Goal: Task Accomplishment & Management: Use online tool/utility

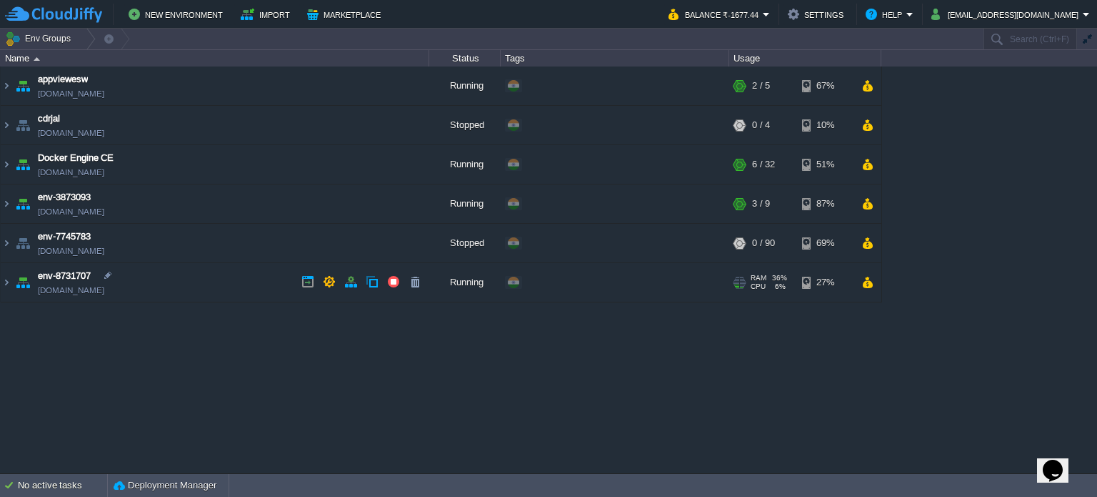
click at [9, 284] on img at bounding box center [6, 282] width 11 height 39
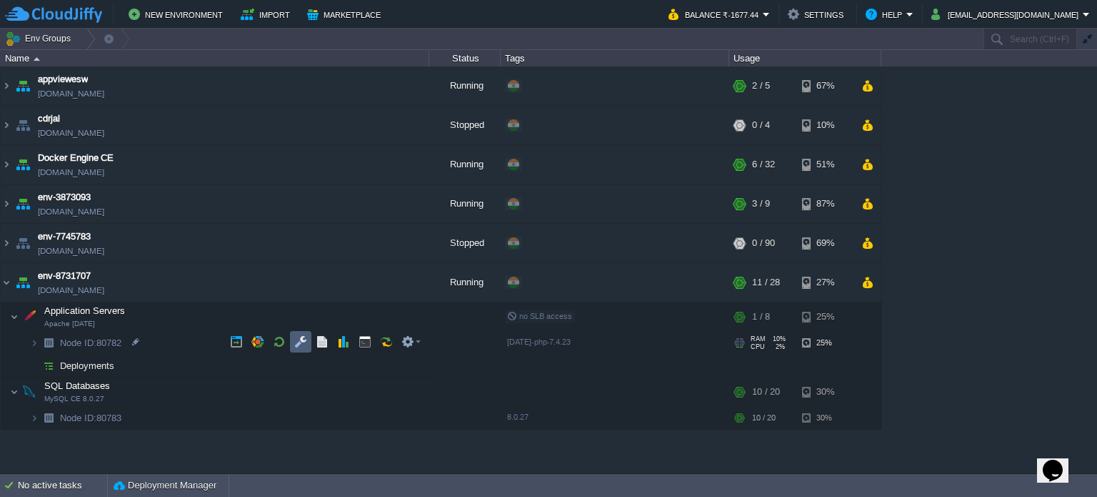
click at [304, 345] on button "button" at bounding box center [300, 341] width 13 height 13
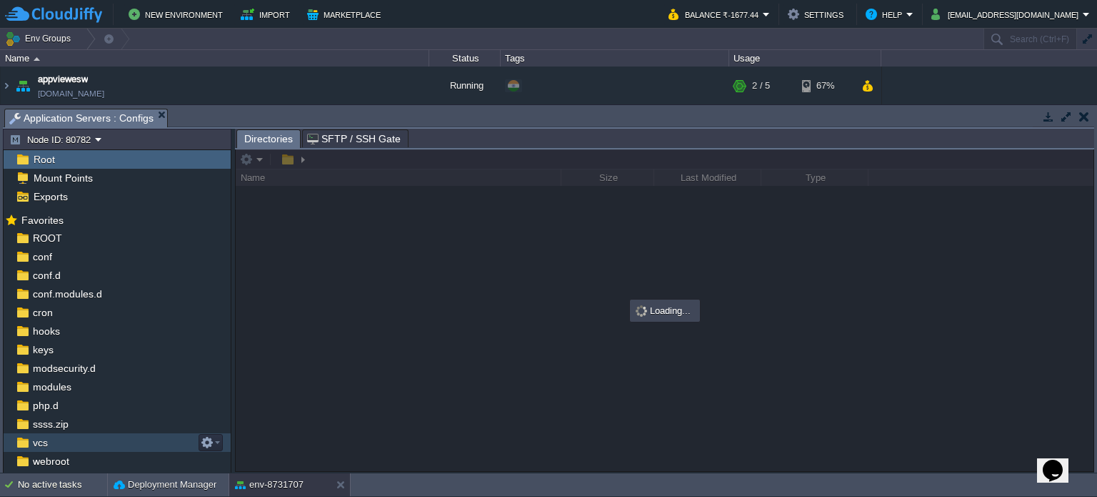
scroll to position [31, 0]
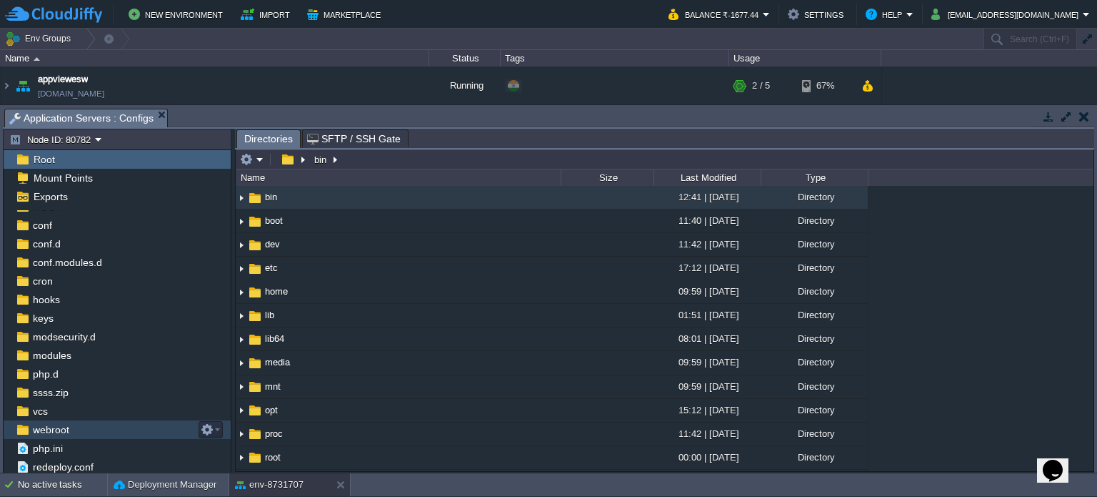
click at [41, 430] on span "webroot" at bounding box center [50, 429] width 41 height 13
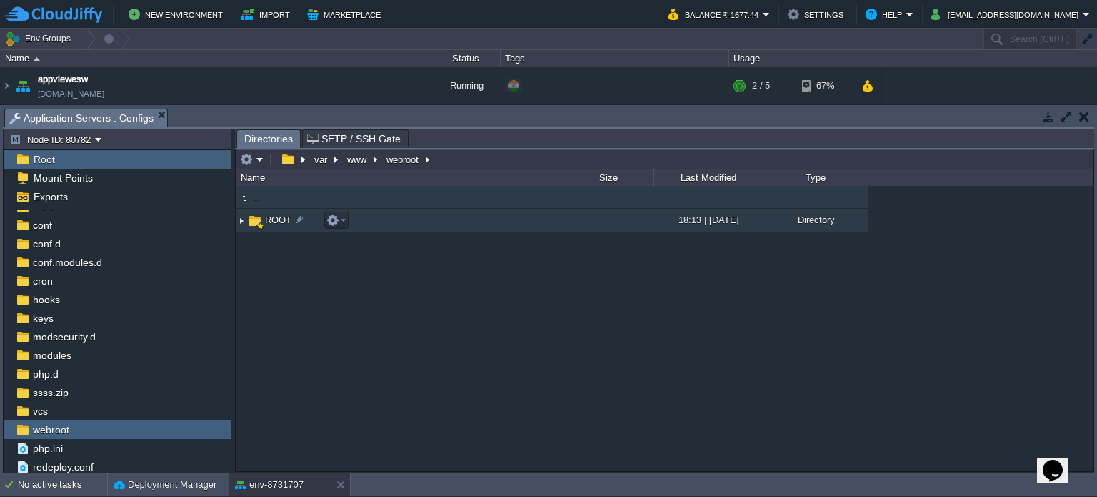
click at [265, 225] on span "ROOT" at bounding box center [278, 220] width 31 height 12
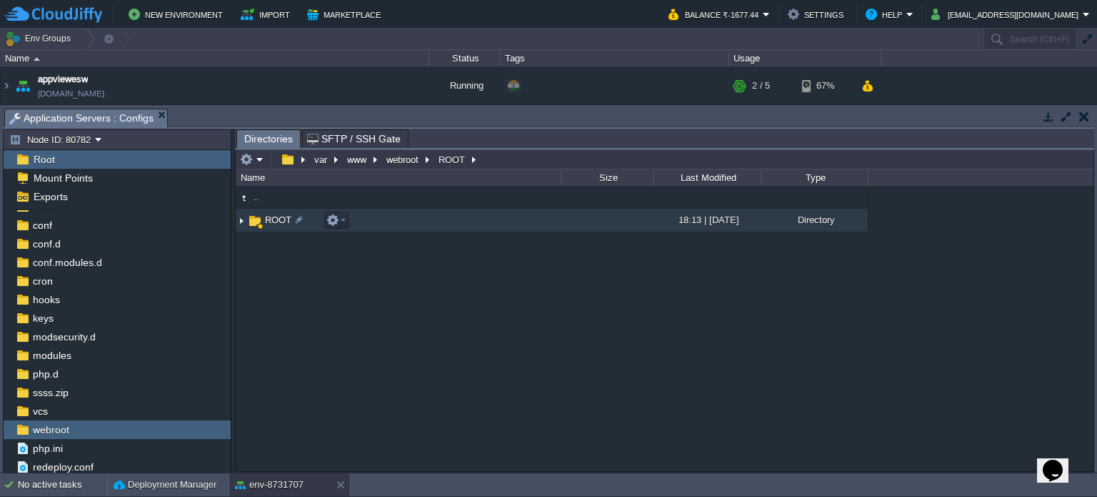
click at [265, 225] on span "ROOT" at bounding box center [278, 220] width 31 height 12
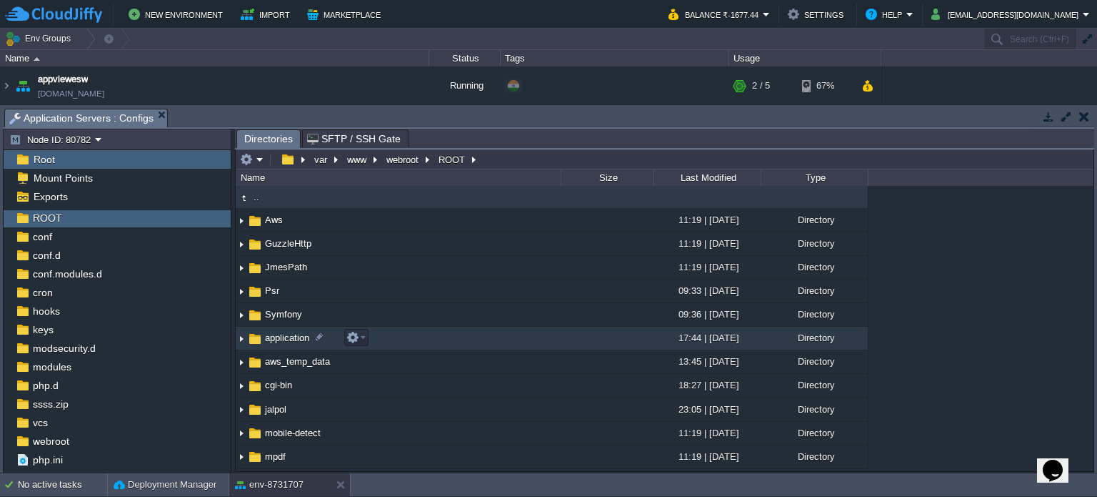
click at [277, 337] on span "application" at bounding box center [287, 338] width 49 height 12
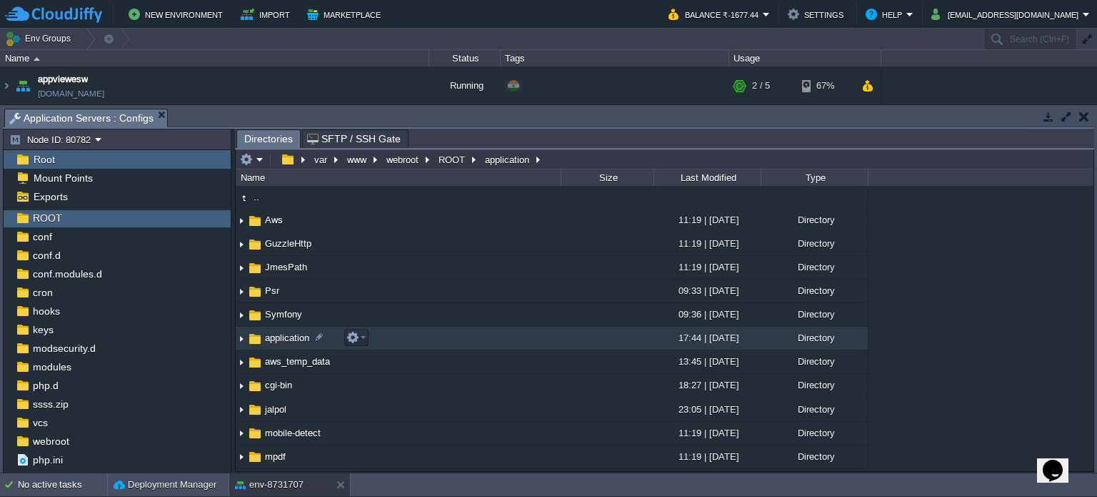
click at [277, 337] on span "application" at bounding box center [287, 338] width 49 height 12
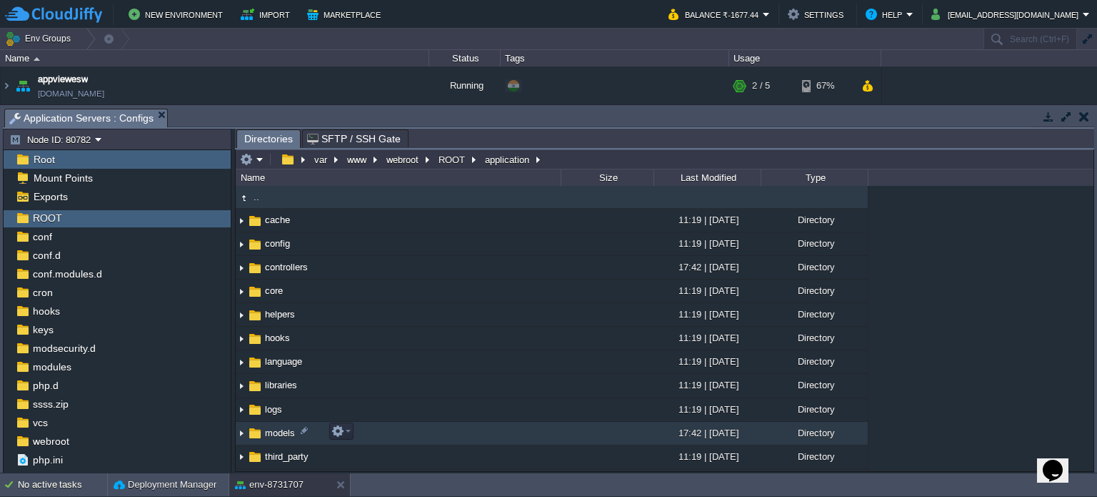
scroll to position [41, 0]
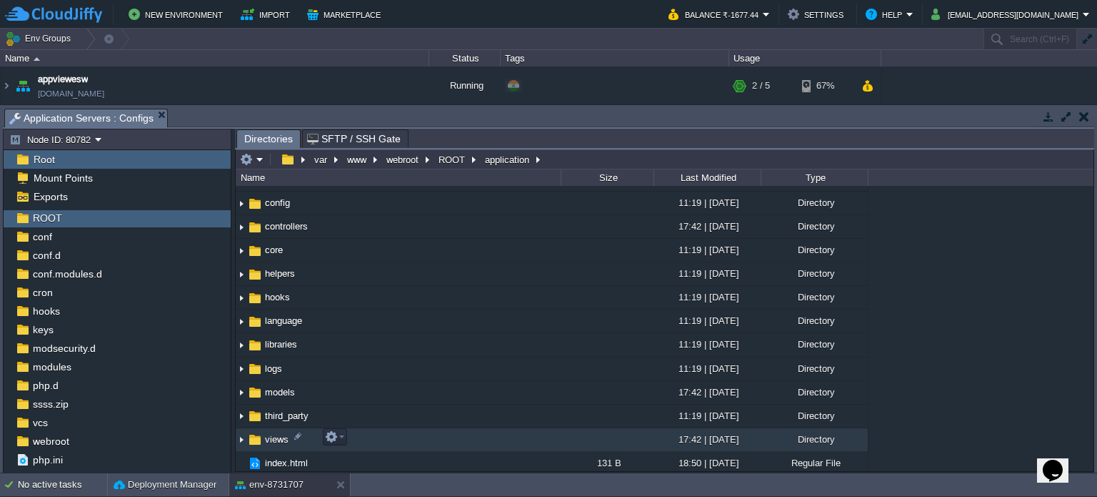
click at [269, 430] on td "views" at bounding box center [398, 440] width 325 height 24
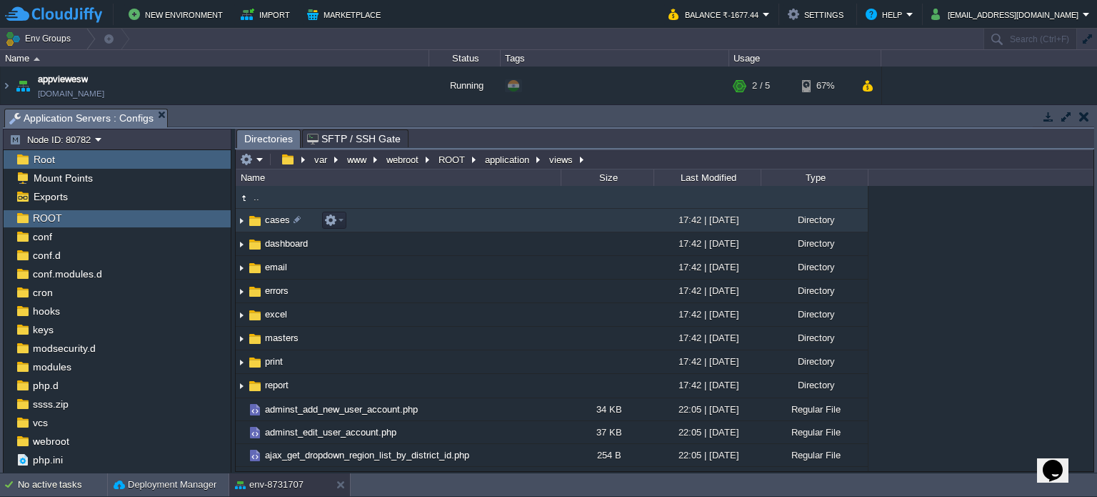
click at [269, 222] on span "cases" at bounding box center [277, 220] width 29 height 12
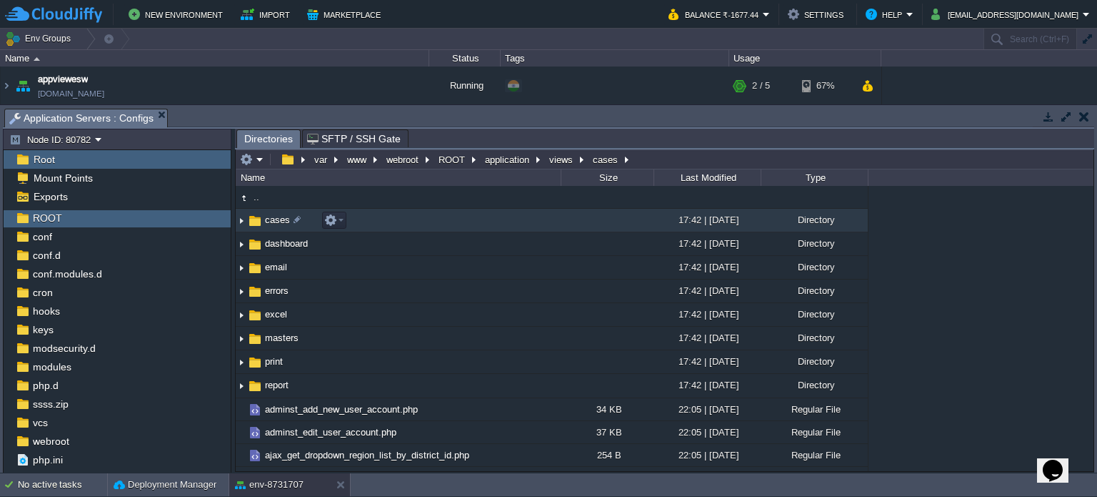
click at [269, 222] on span "cases" at bounding box center [277, 220] width 29 height 12
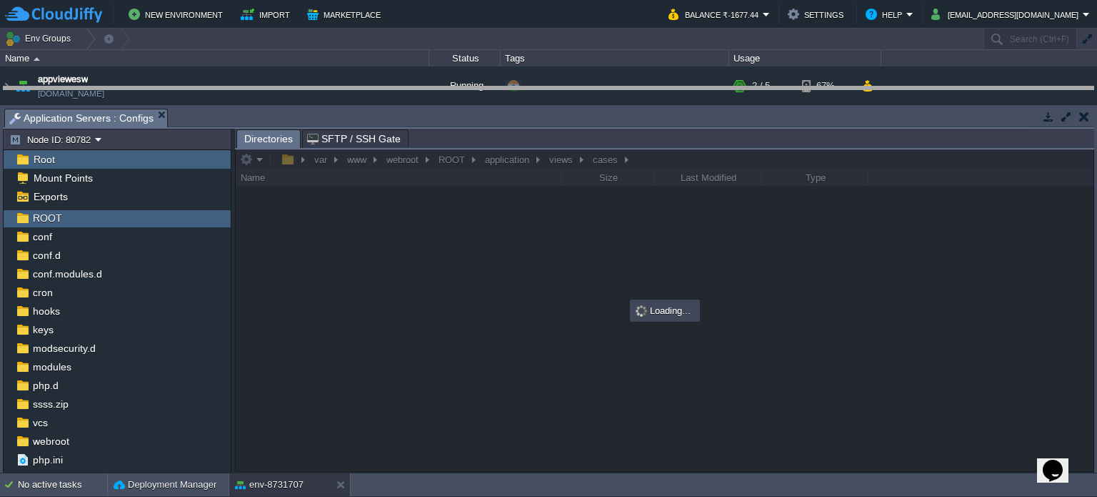
drag, startPoint x: 537, startPoint y: 116, endPoint x: 534, endPoint y: 94, distance: 22.3
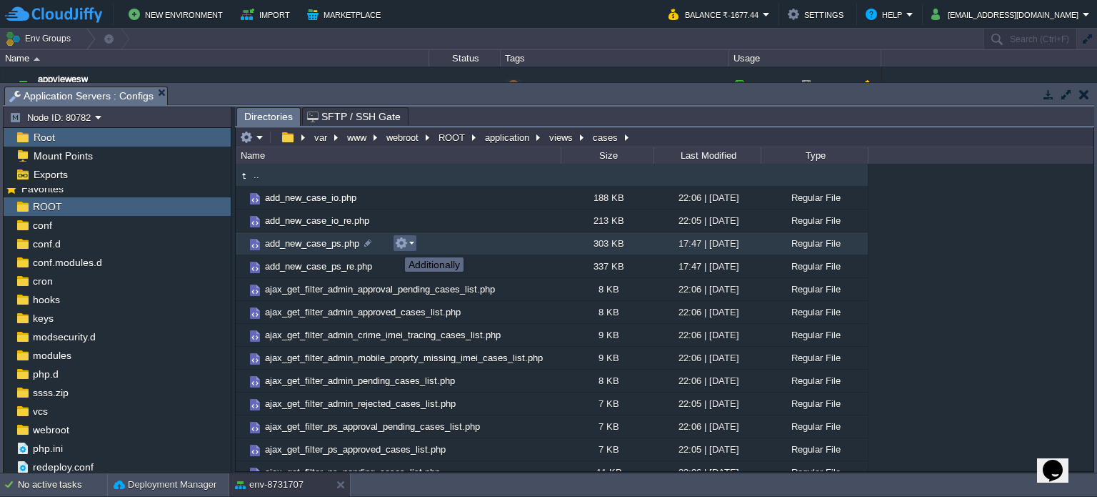
click at [402, 241] on button "button" at bounding box center [401, 242] width 13 height 13
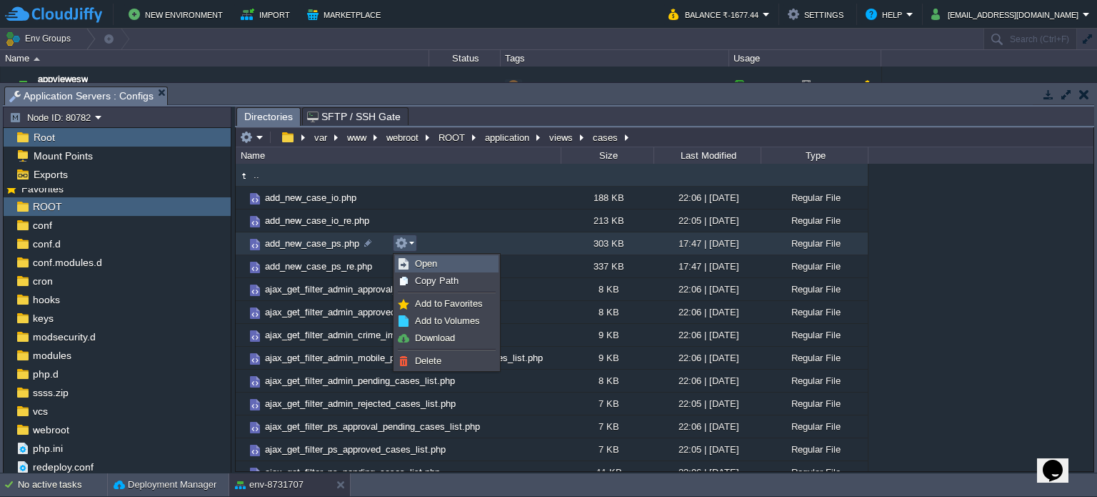
click at [413, 258] on link "Open" at bounding box center [447, 264] width 102 height 16
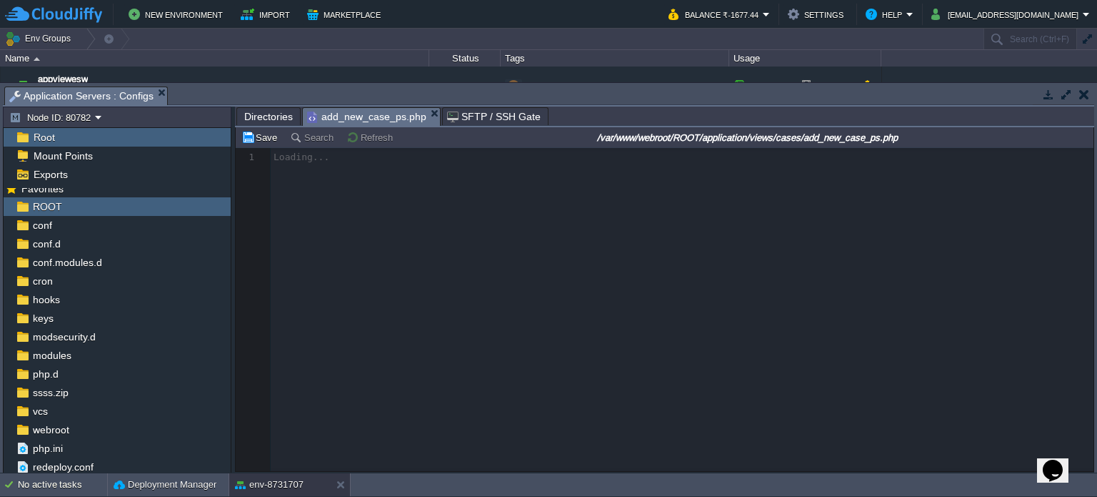
scroll to position [4, 0]
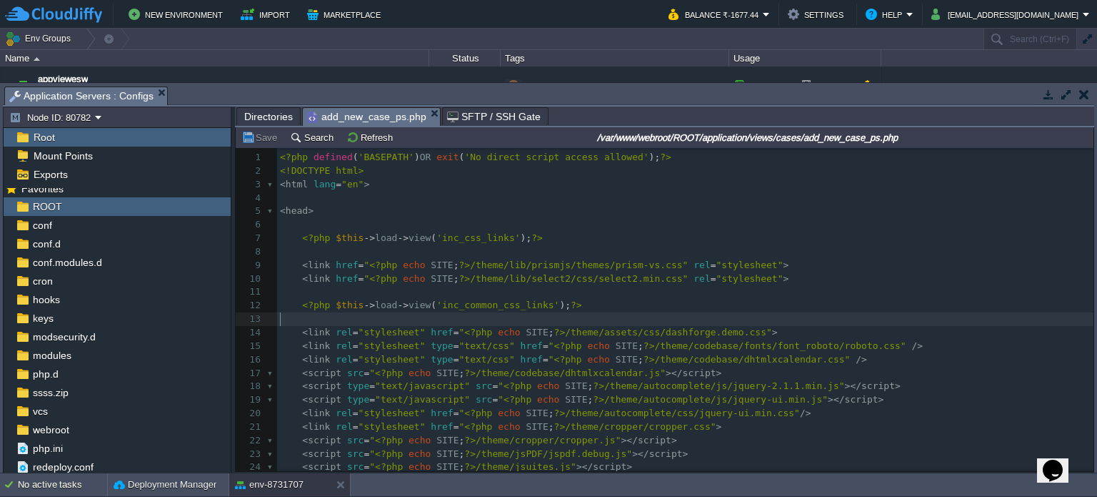
click at [484, 319] on pre "​" at bounding box center [685, 319] width 817 height 14
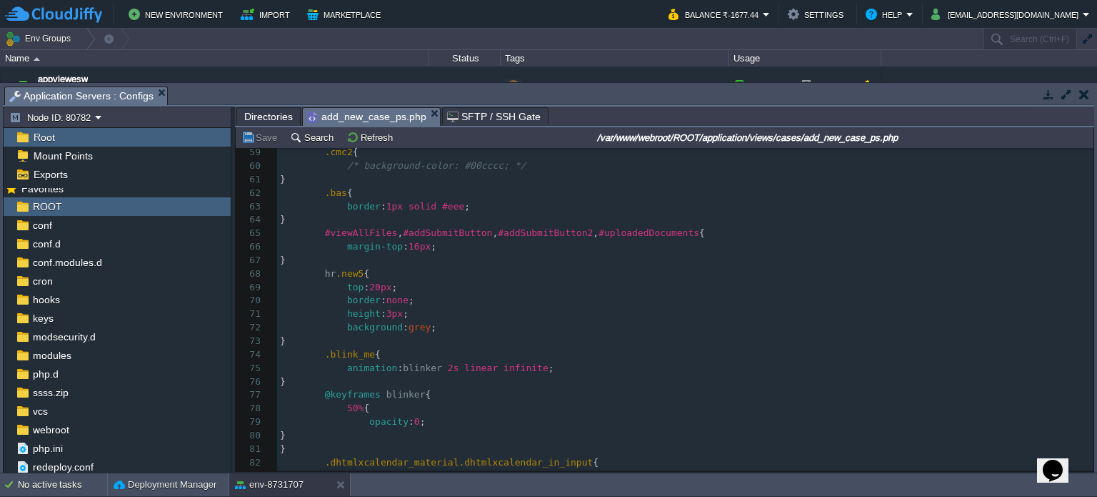
scroll to position [0, 0]
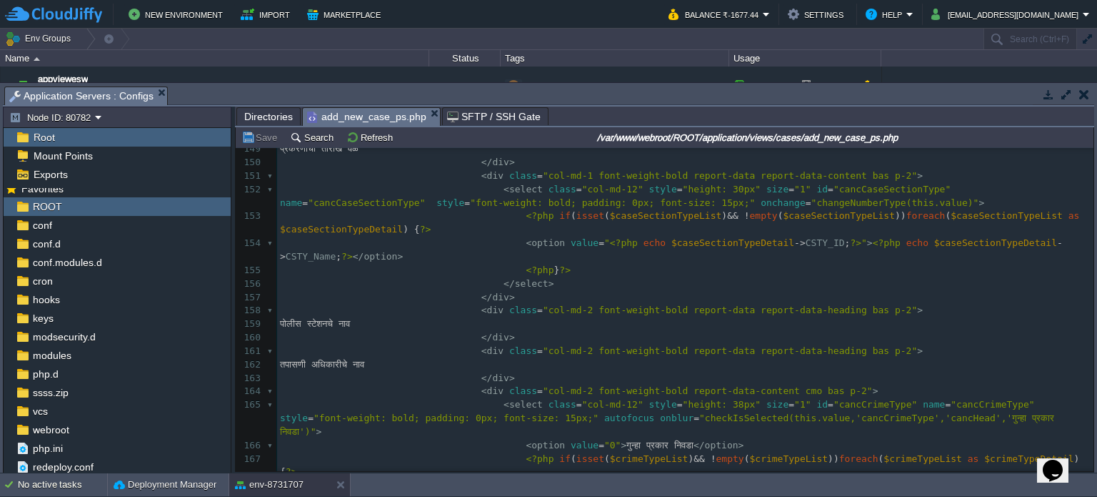
click at [574, 372] on pre "</ div >" at bounding box center [685, 379] width 817 height 14
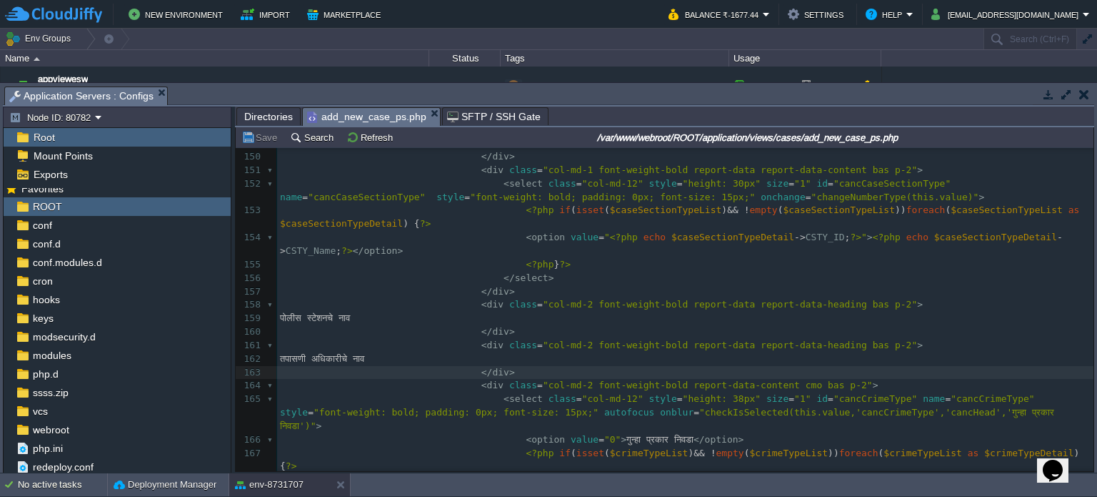
click at [263, 121] on span "Directories" at bounding box center [268, 116] width 49 height 17
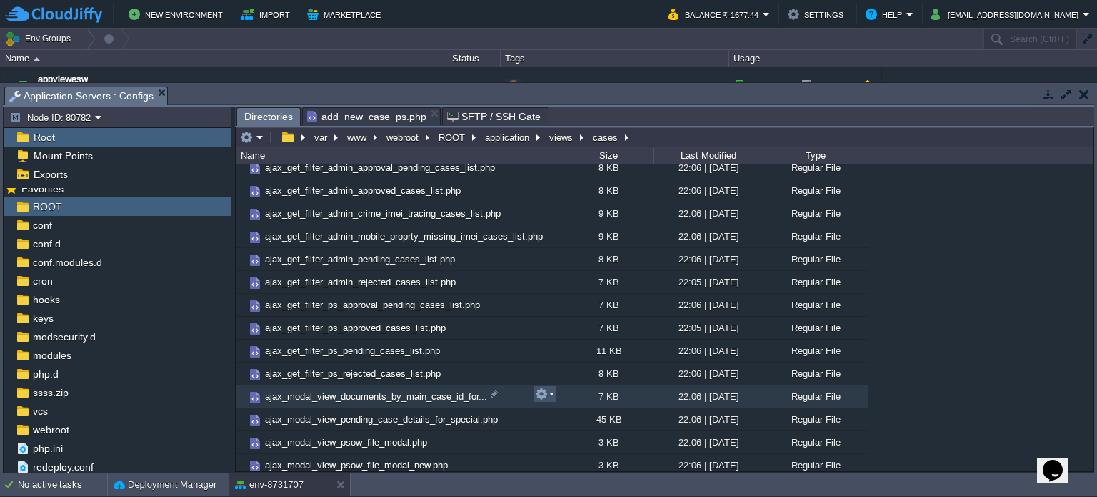
click at [547, 394] on button "button" at bounding box center [541, 393] width 13 height 13
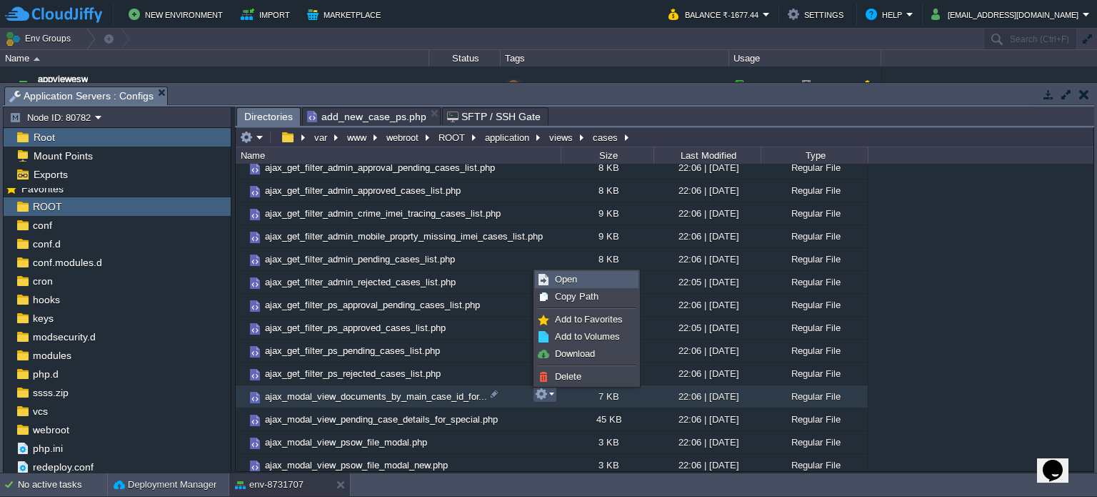
click at [556, 280] on span "Open" at bounding box center [566, 279] width 22 height 11
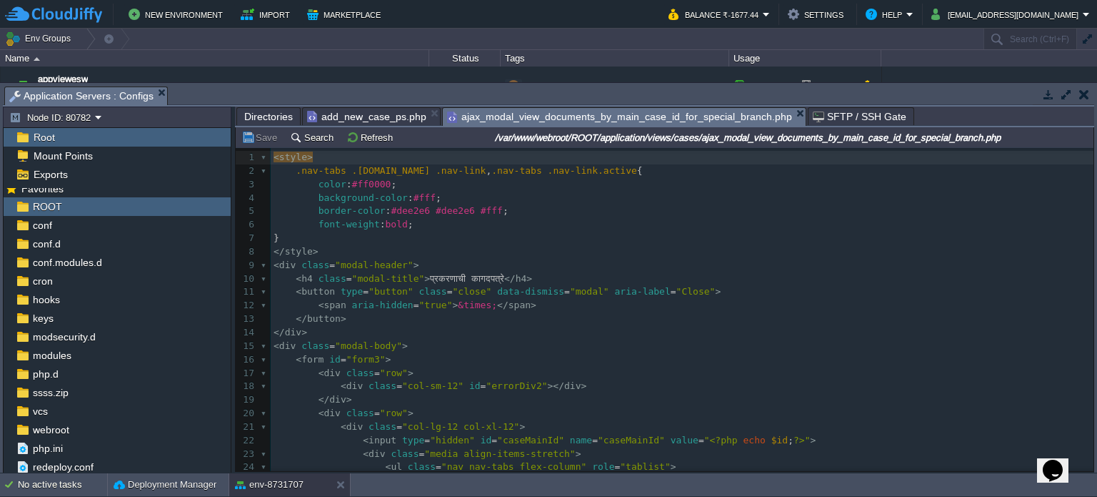
click at [439, 276] on div "96 1 < style > 2 .nav-tabs .[DOMAIN_NAME] .nav-link , .nav-tabs .nav-link.activ…" at bounding box center [682, 387] width 823 height 472
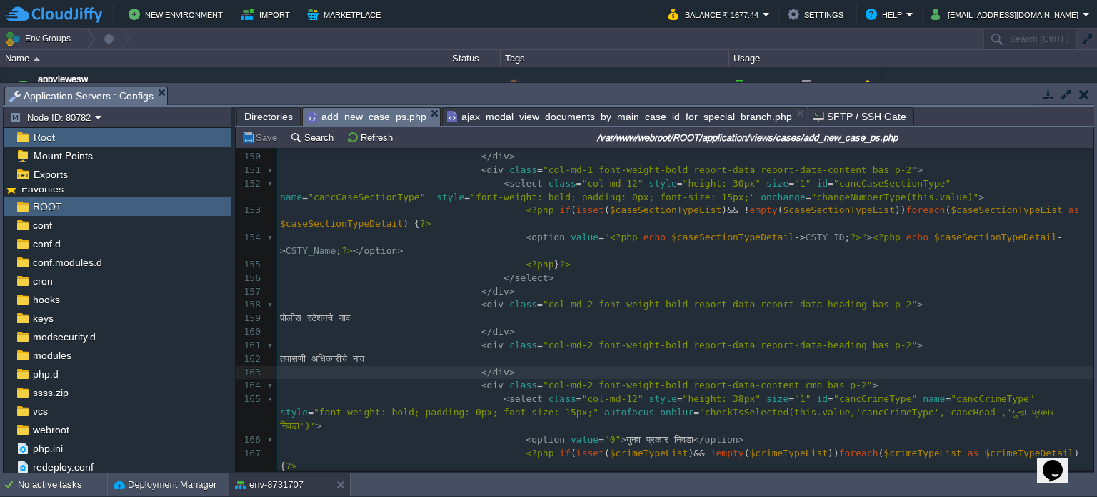
click at [344, 121] on span "add_new_case_ps.php" at bounding box center [366, 117] width 119 height 18
click at [493, 346] on div "4607 ​ 132 < div class = "dt-responsive table-responsive" > 133 < div class = "…" at bounding box center [685, 271] width 817 height 808
type textarea "तपासणी"
click at [258, 139] on button "Save" at bounding box center [261, 137] width 40 height 13
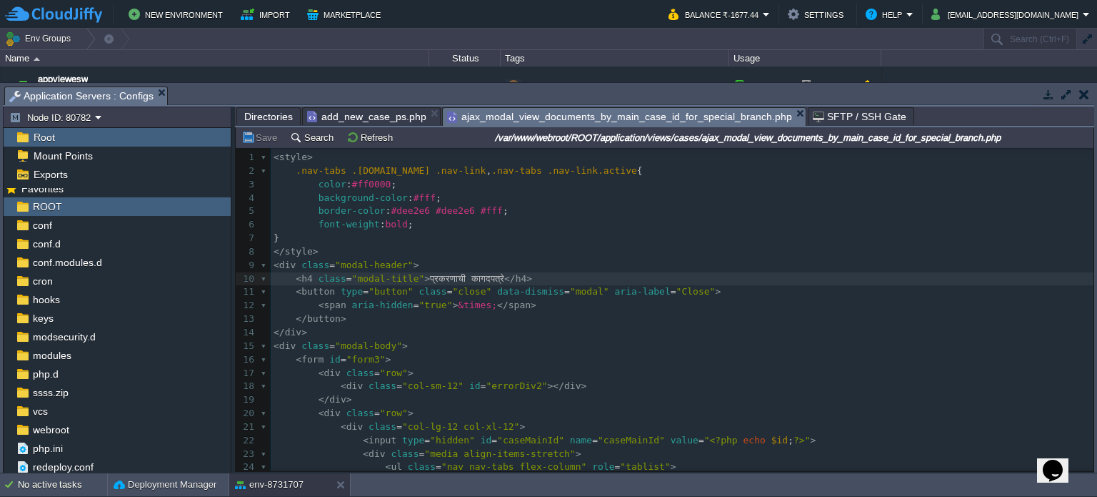
click at [582, 108] on div "ajax_modal_view_documents_by_main_case_id_for_special_branch.php" at bounding box center [624, 116] width 364 height 19
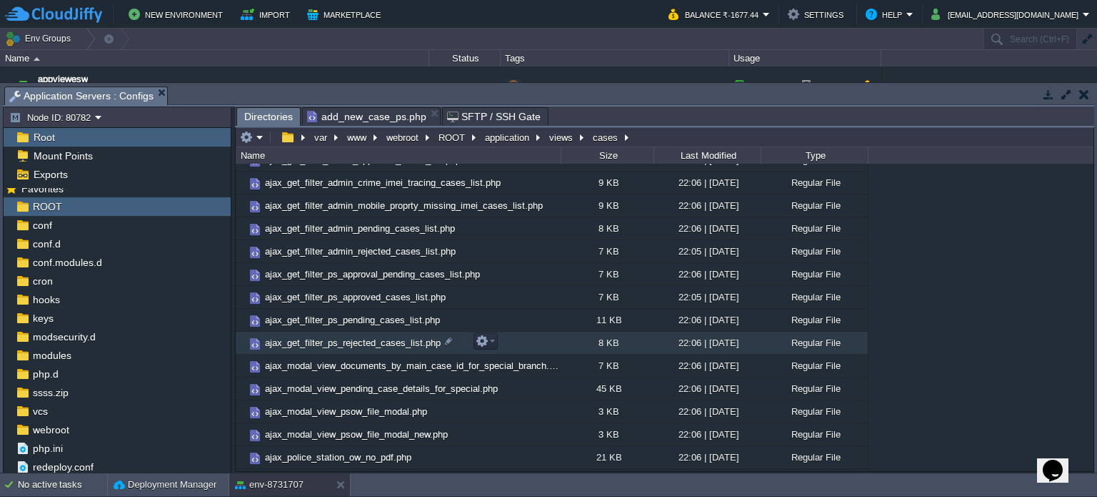
scroll to position [157, 0]
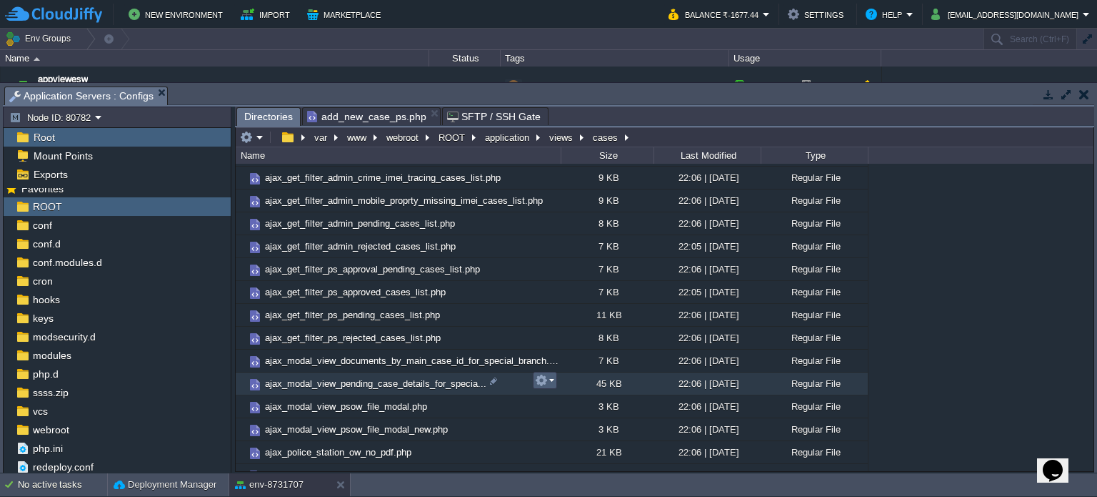
click at [543, 377] on button "button" at bounding box center [541, 380] width 13 height 13
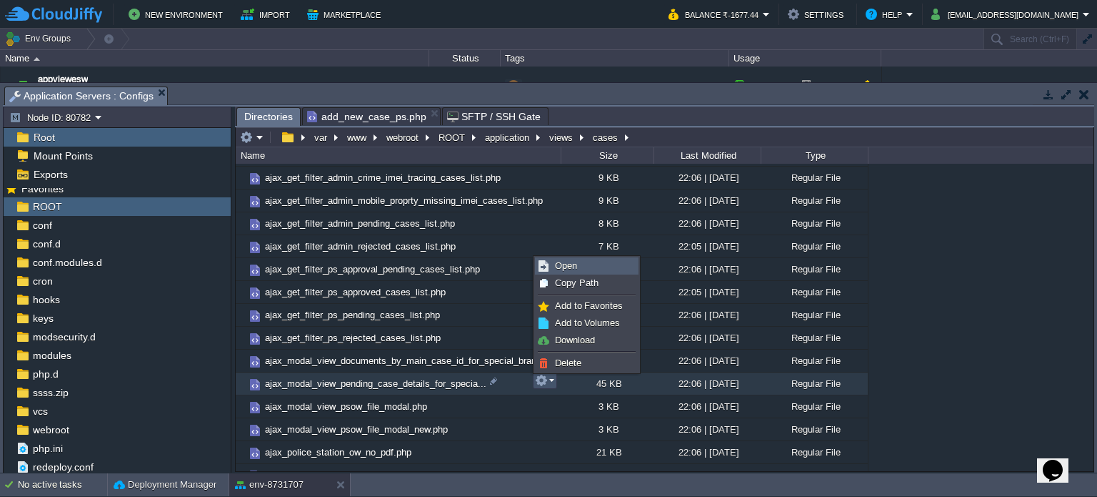
click at [559, 265] on span "Open" at bounding box center [566, 265] width 22 height 11
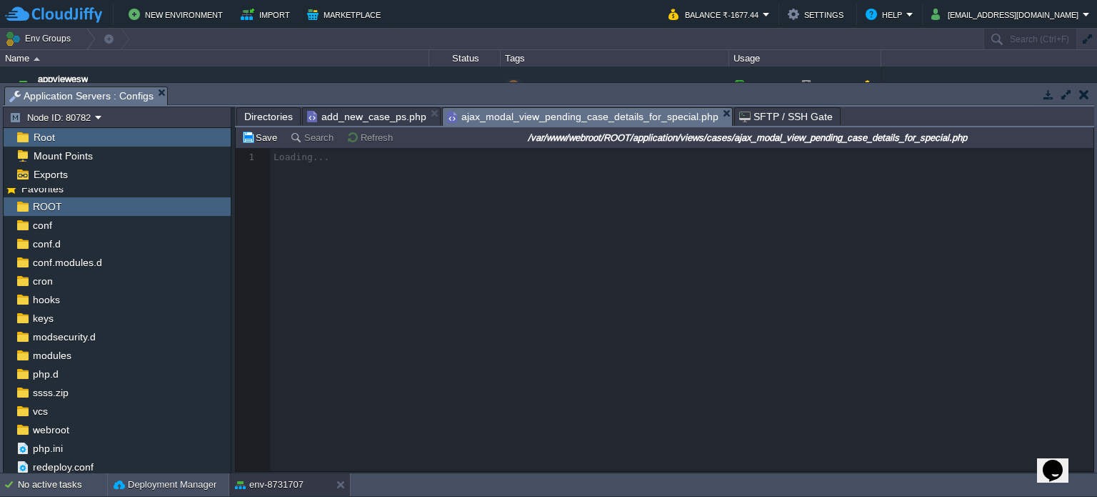
scroll to position [4, 0]
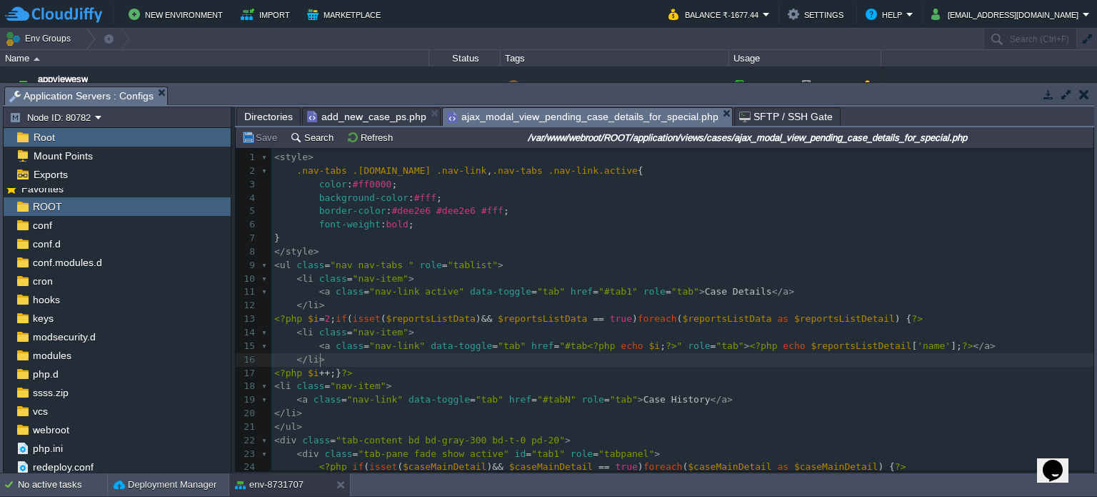
click at [529, 357] on pre "</ li >" at bounding box center [682, 360] width 822 height 14
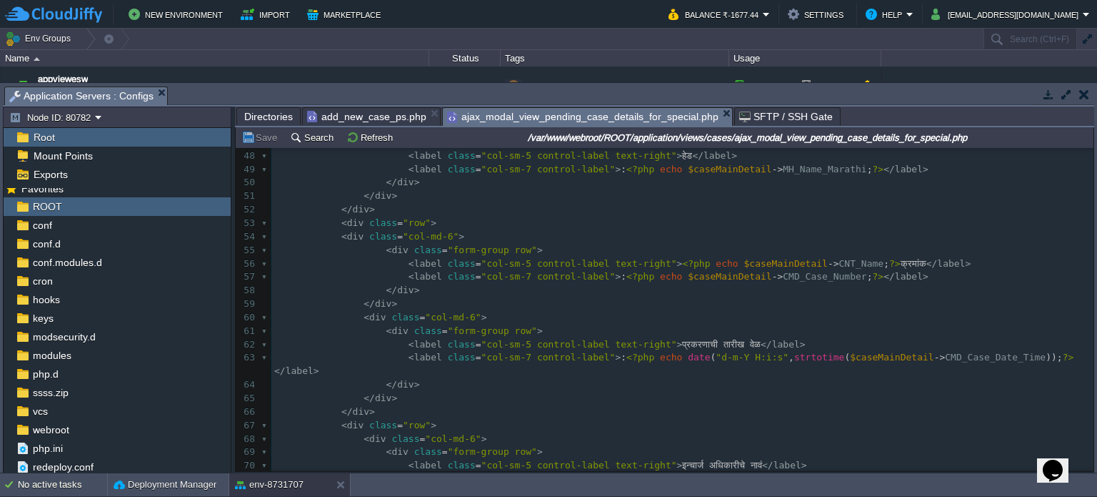
scroll to position [639, 0]
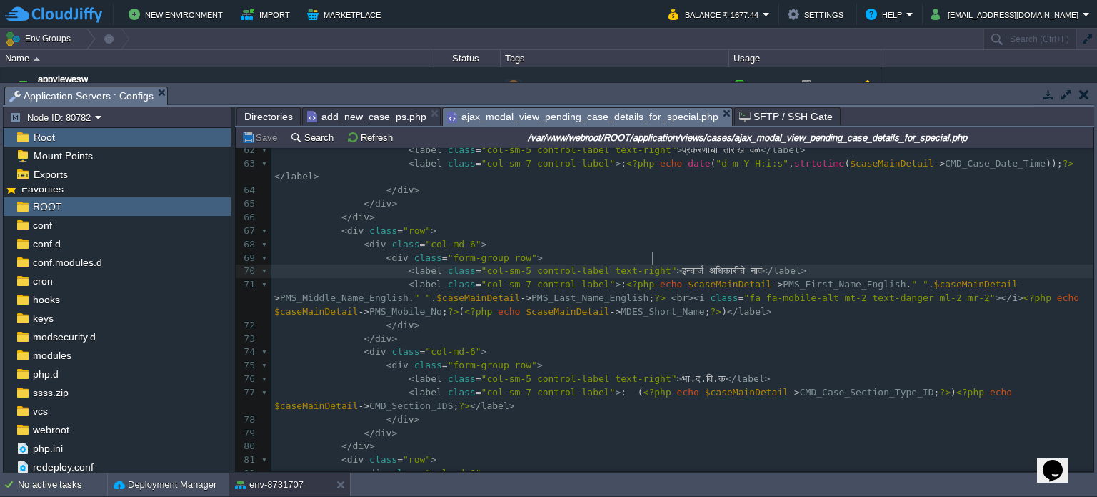
click at [654, 256] on div "578 </ li > 52 </ div > 53 < div class = "row" > 54 < div class = "col-md-6" > …" at bounding box center [682, 318] width 822 height 619
type textarea "">इन्चार्ज अधिका"
type textarea "">इन्चार्ज"
click at [647, 261] on div "xxxxxxxxxx </ li > 52 </ div > 53 < div class = "row" > 54 < div class = "col-m…" at bounding box center [682, 318] width 822 height 619
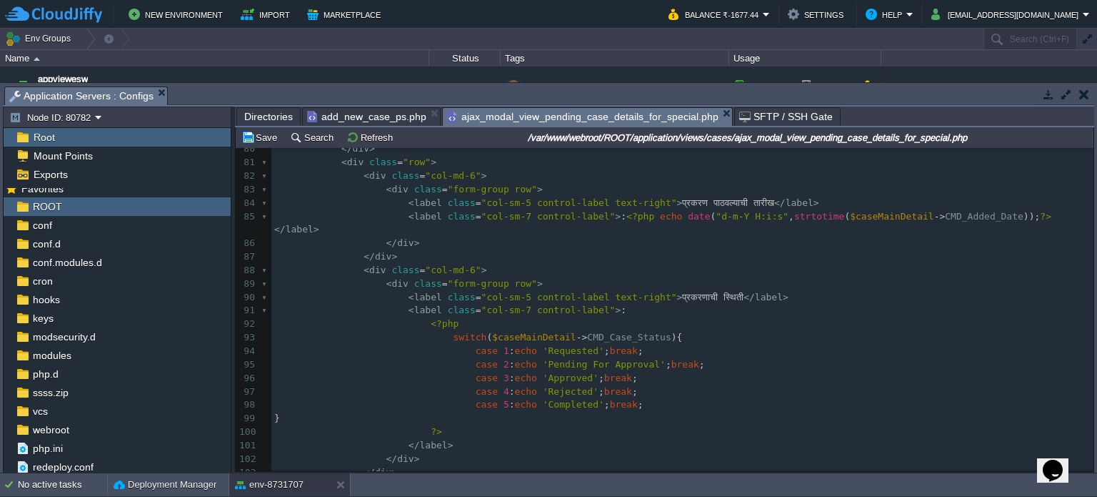
scroll to position [1192, 0]
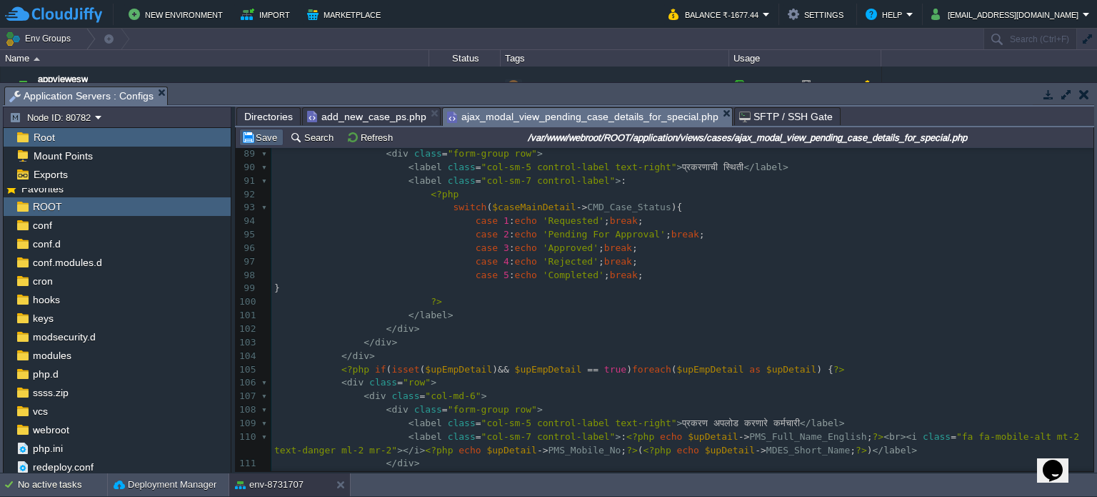
click at [263, 139] on button "Save" at bounding box center [261, 137] width 40 height 13
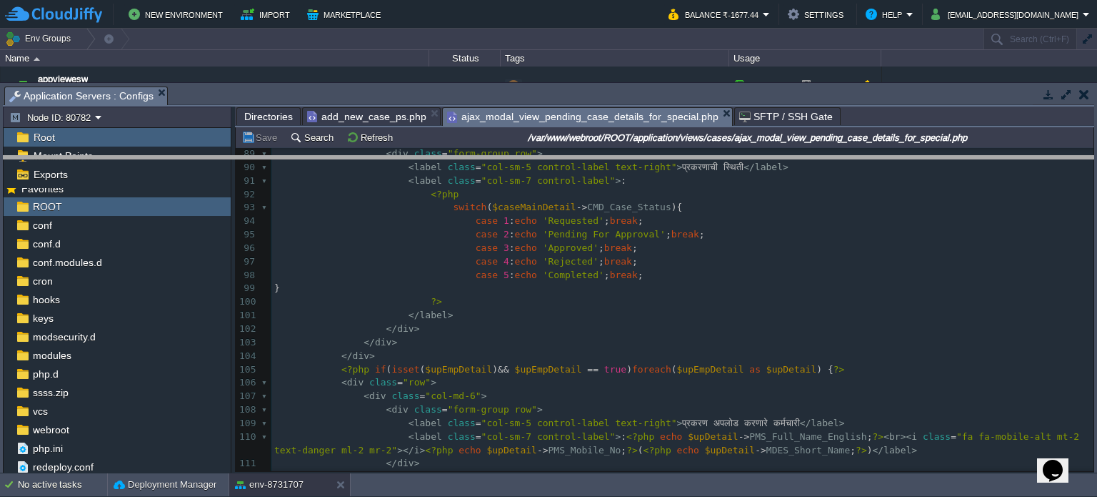
drag, startPoint x: 410, startPoint y: 96, endPoint x: 425, endPoint y: 231, distance: 135.9
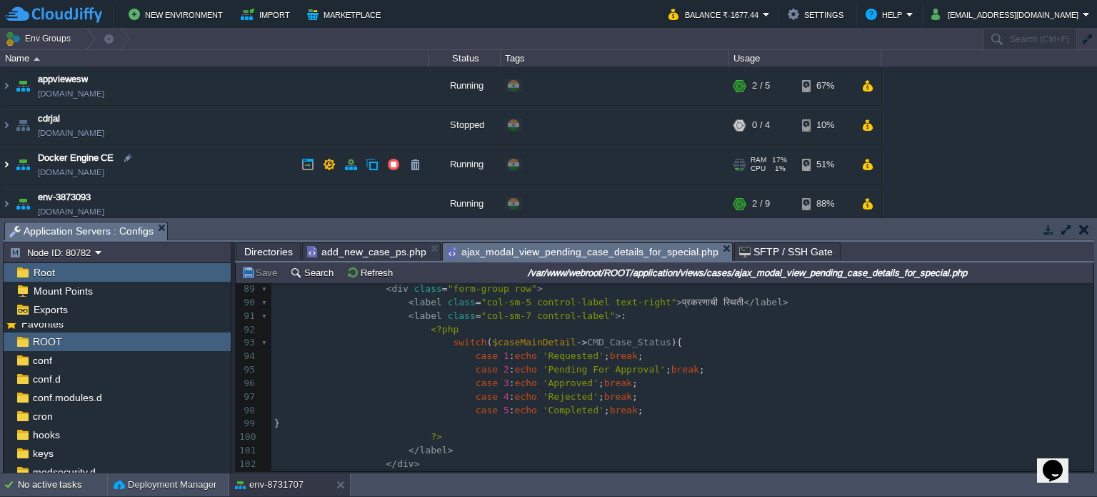
click at [9, 166] on img at bounding box center [6, 164] width 11 height 39
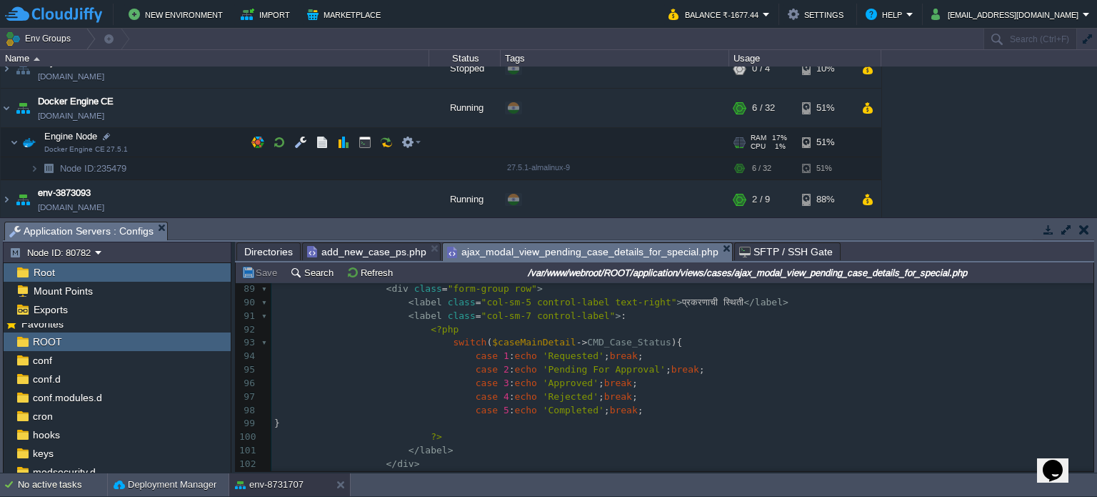
scroll to position [56, 0]
click at [361, 142] on button "button" at bounding box center [365, 141] width 13 height 13
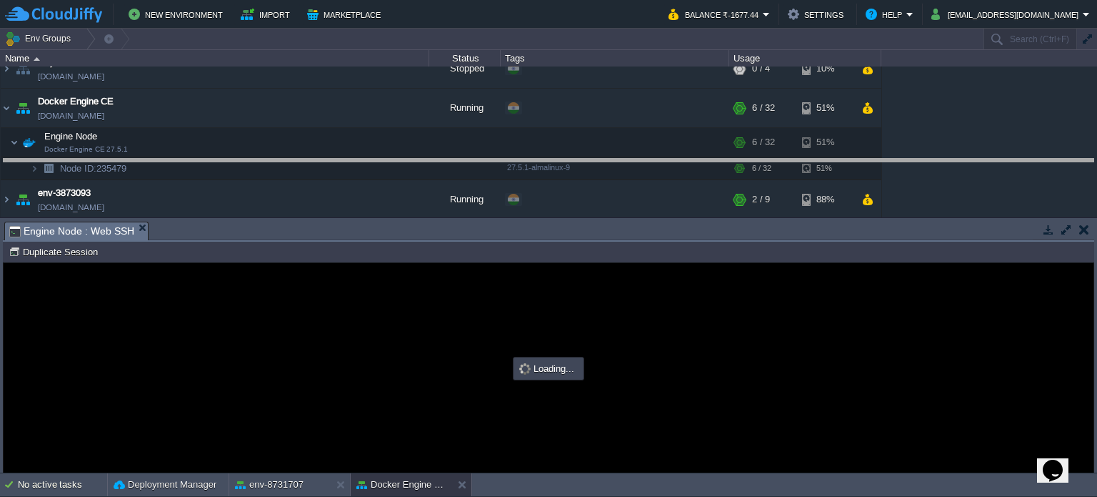
drag, startPoint x: 554, startPoint y: 231, endPoint x: 560, endPoint y: 129, distance: 101.7
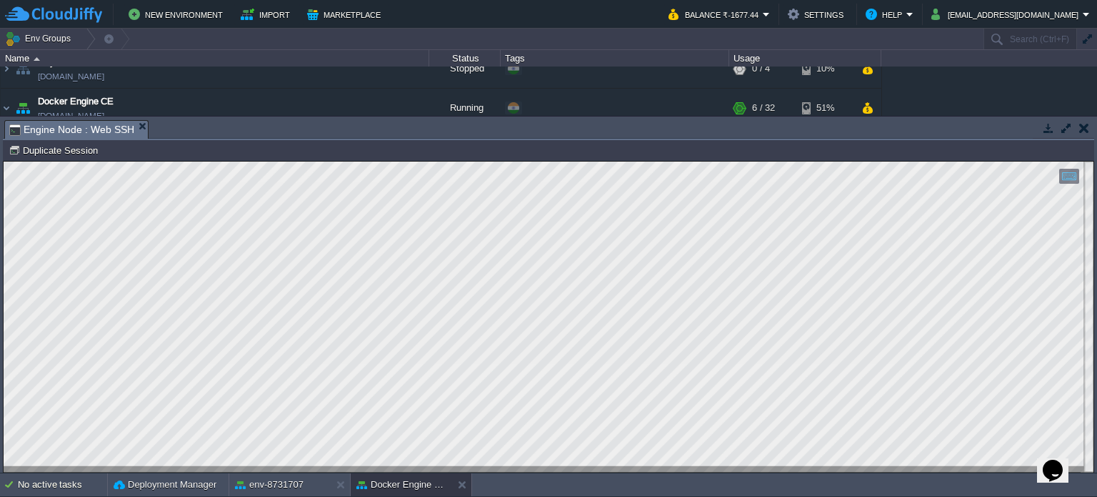
scroll to position [0, 0]
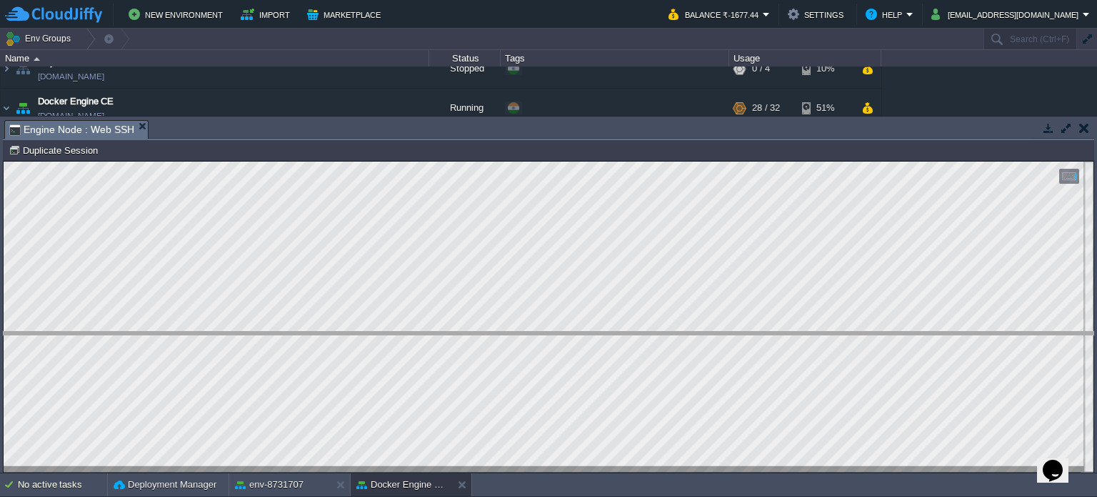
drag, startPoint x: 302, startPoint y: 129, endPoint x: 326, endPoint y: 344, distance: 216.3
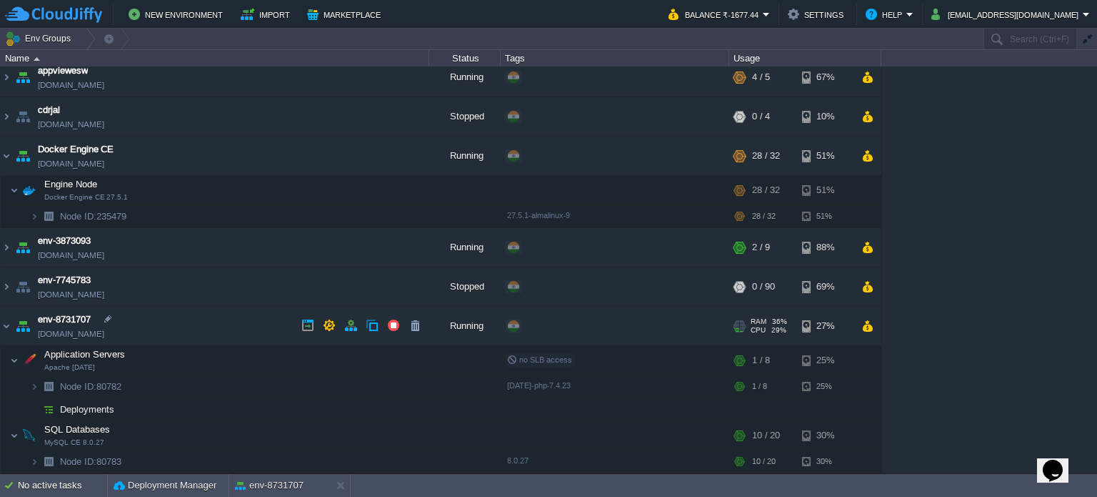
scroll to position [6, 0]
click at [2, 322] on img at bounding box center [6, 328] width 11 height 39
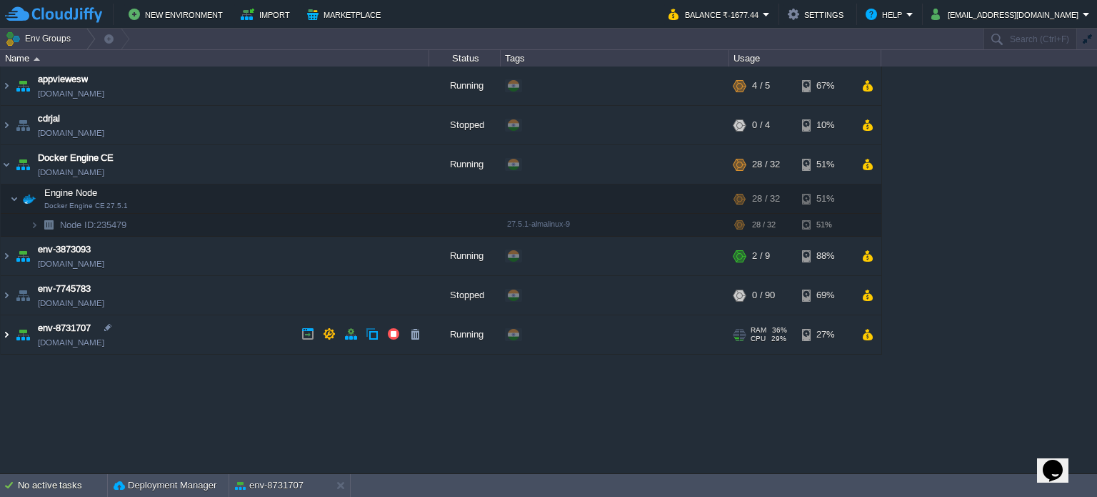
scroll to position [0, 0]
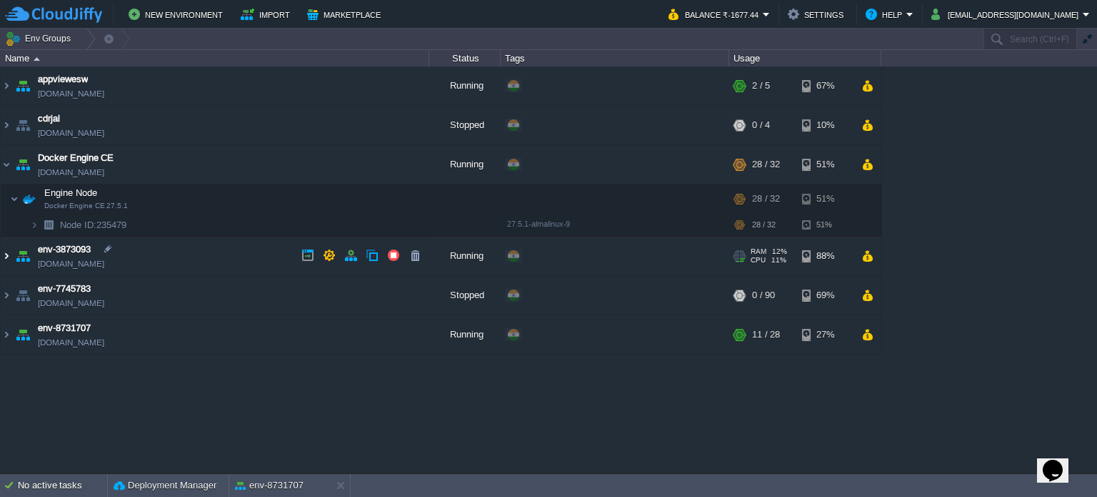
click at [2, 256] on img at bounding box center [6, 255] width 11 height 39
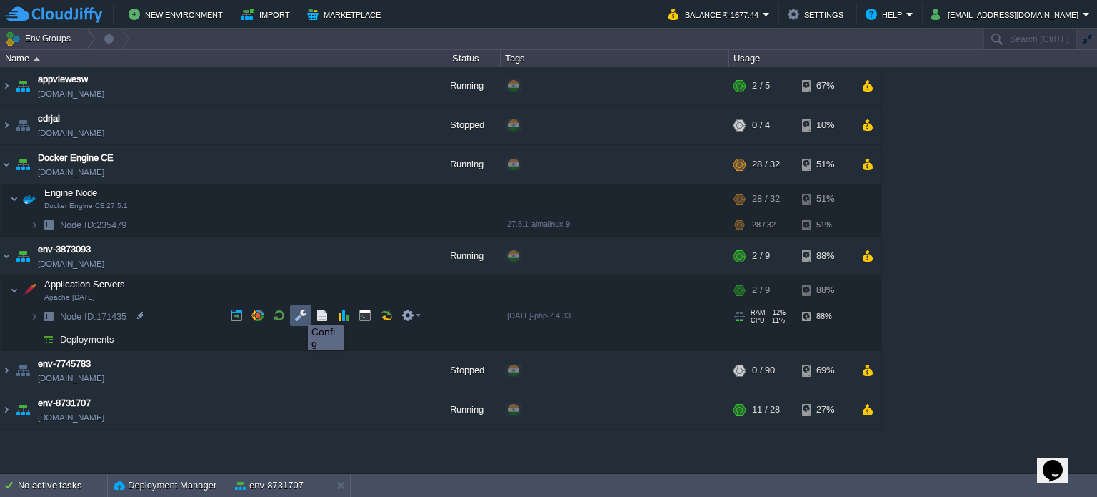
click at [297, 311] on button "button" at bounding box center [300, 315] width 13 height 13
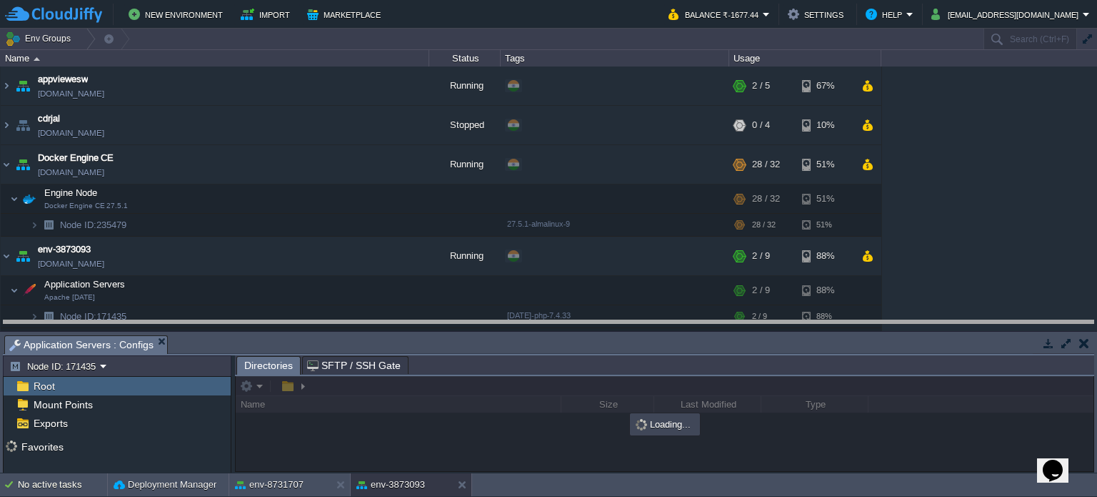
drag, startPoint x: 573, startPoint y: 345, endPoint x: 529, endPoint y: 90, distance: 258.9
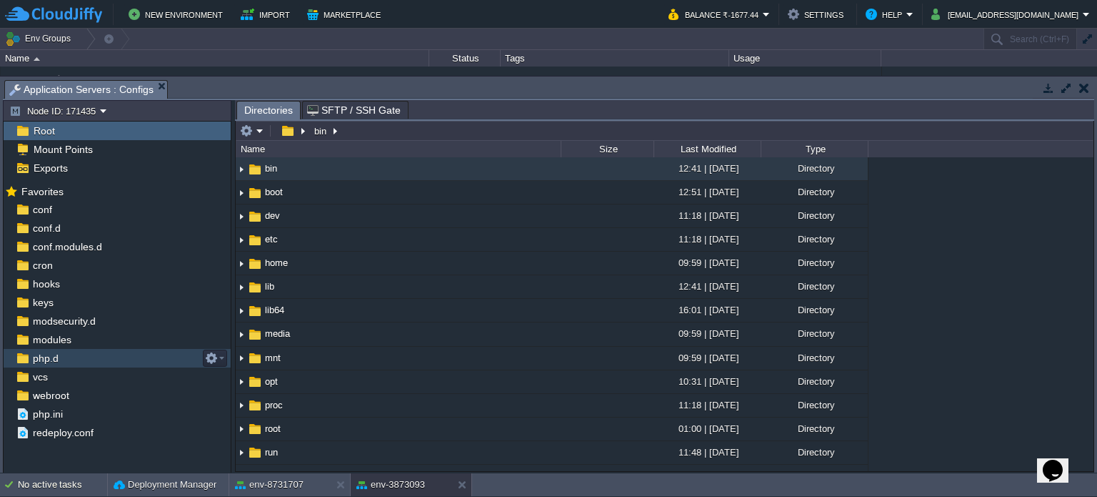
click at [47, 353] on span "php.d" at bounding box center [45, 358] width 31 height 13
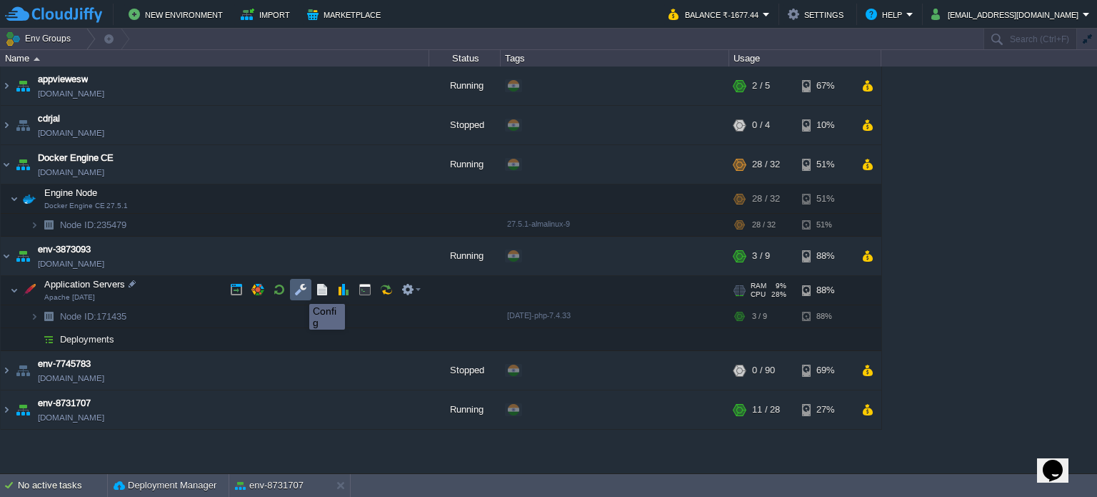
click at [299, 291] on button "button" at bounding box center [300, 289] width 13 height 13
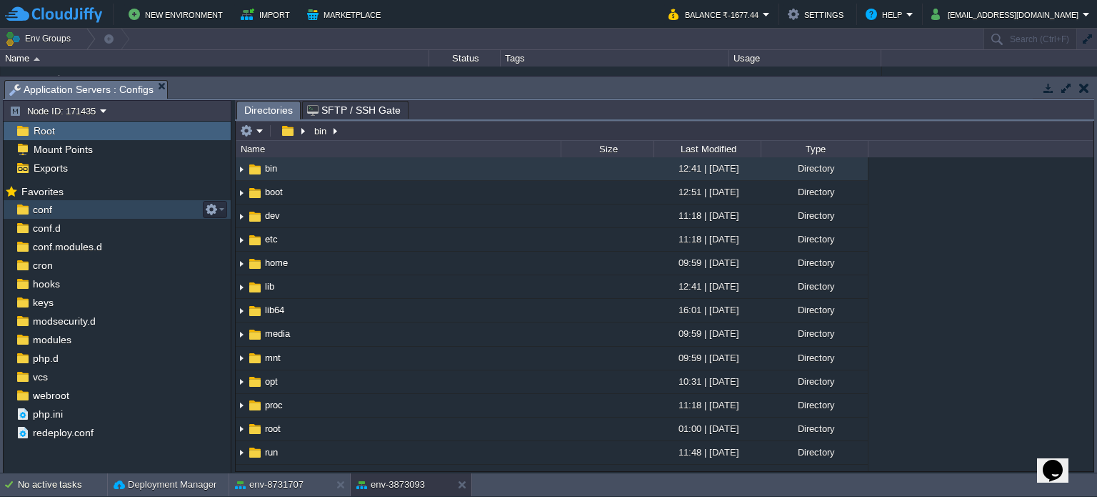
click at [42, 211] on span "conf" at bounding box center [42, 209] width 24 height 13
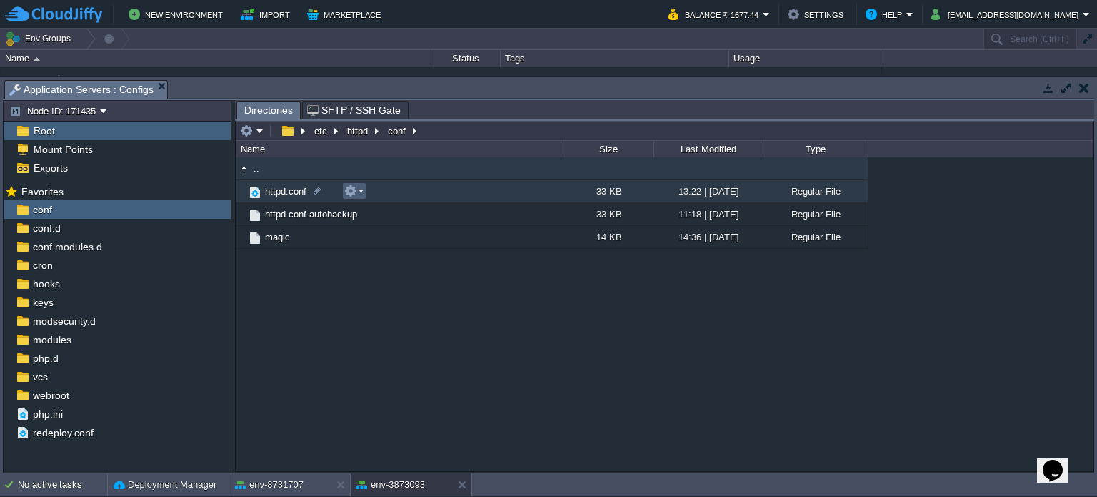
click at [350, 194] on button "button" at bounding box center [350, 190] width 13 height 13
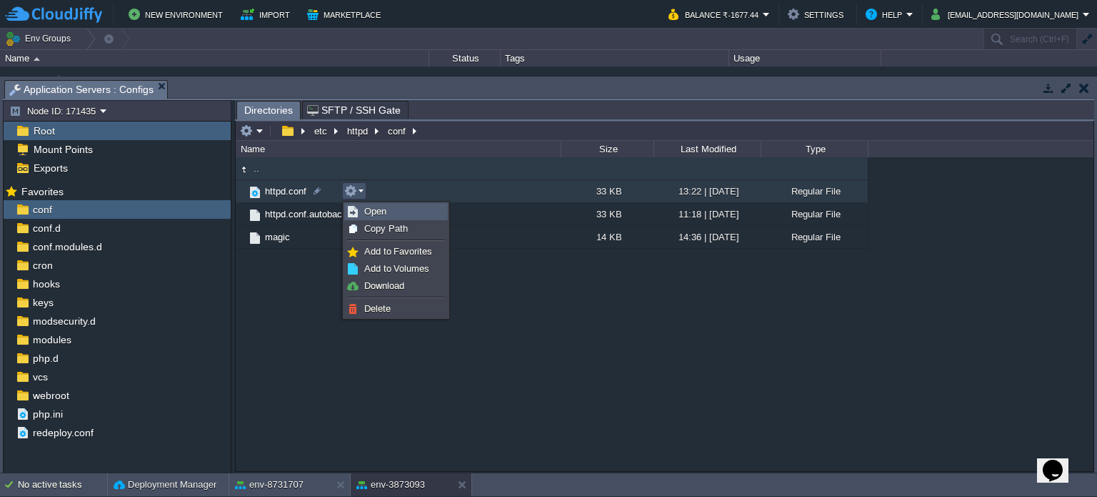
click at [367, 211] on span "Open" at bounding box center [375, 211] width 22 height 11
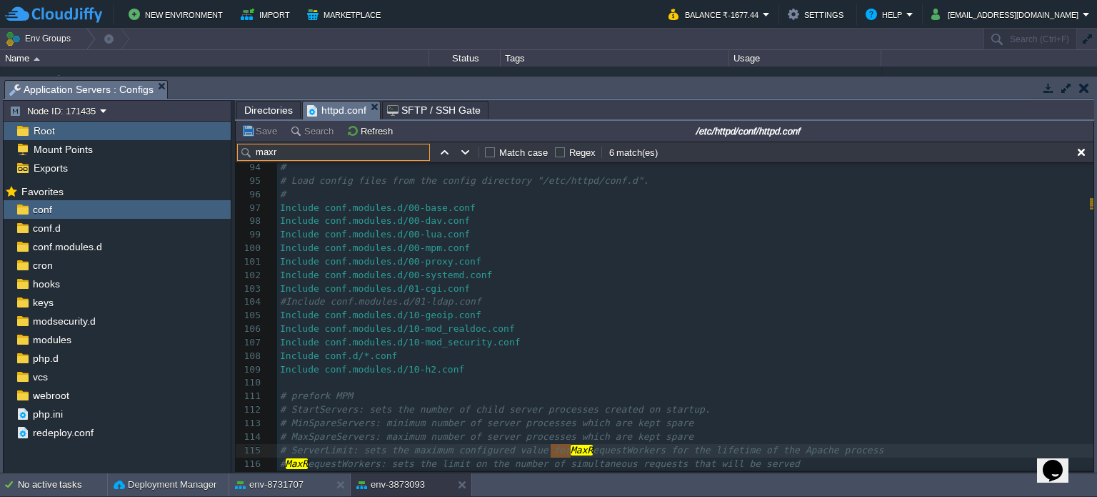
scroll to position [1431, 0]
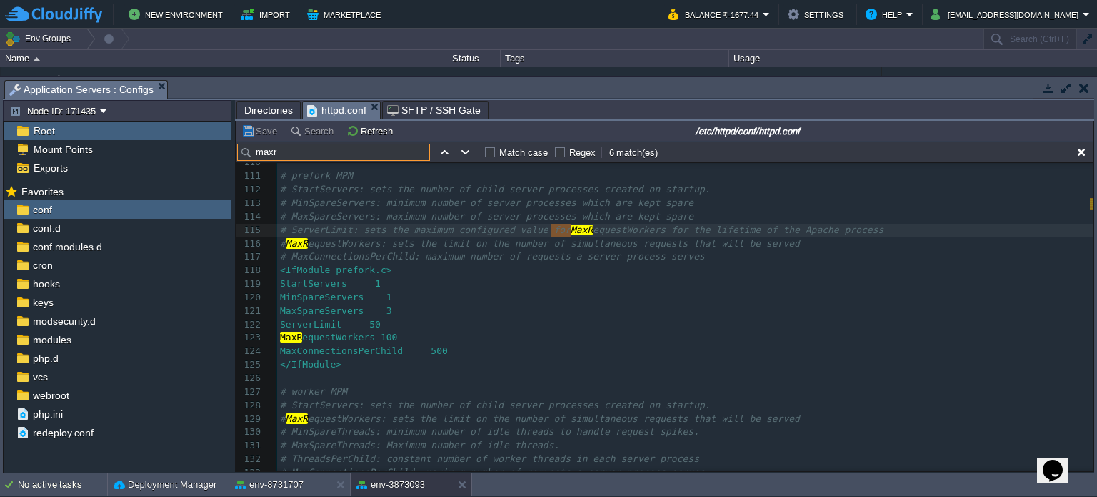
type input "maxr"
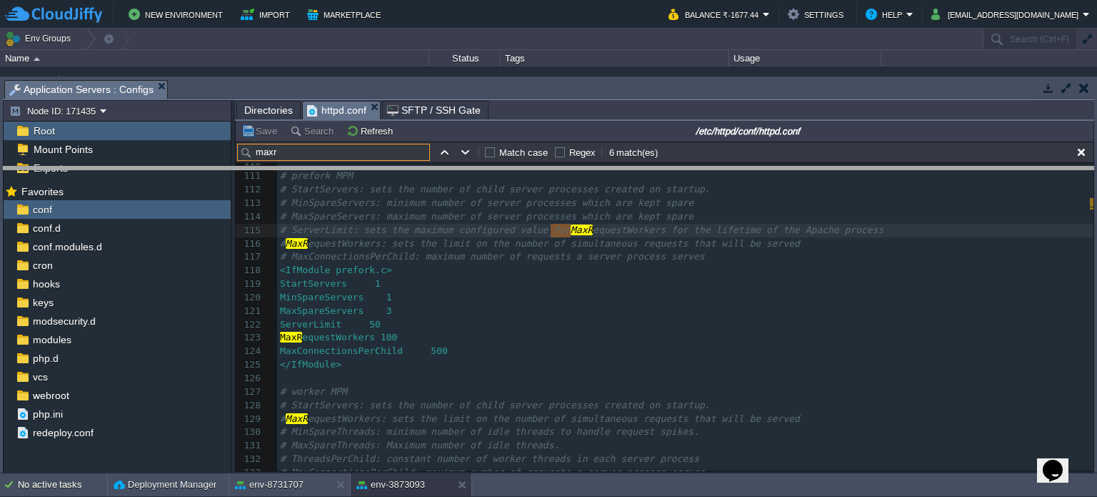
drag, startPoint x: 561, startPoint y: 89, endPoint x: 557, endPoint y: 198, distance: 109.4
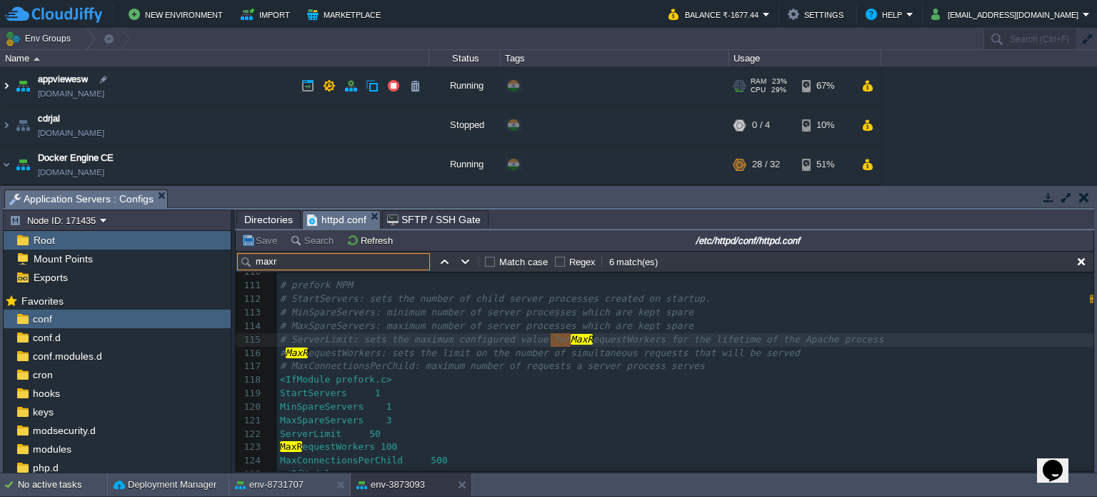
click at [9, 85] on img at bounding box center [6, 85] width 11 height 39
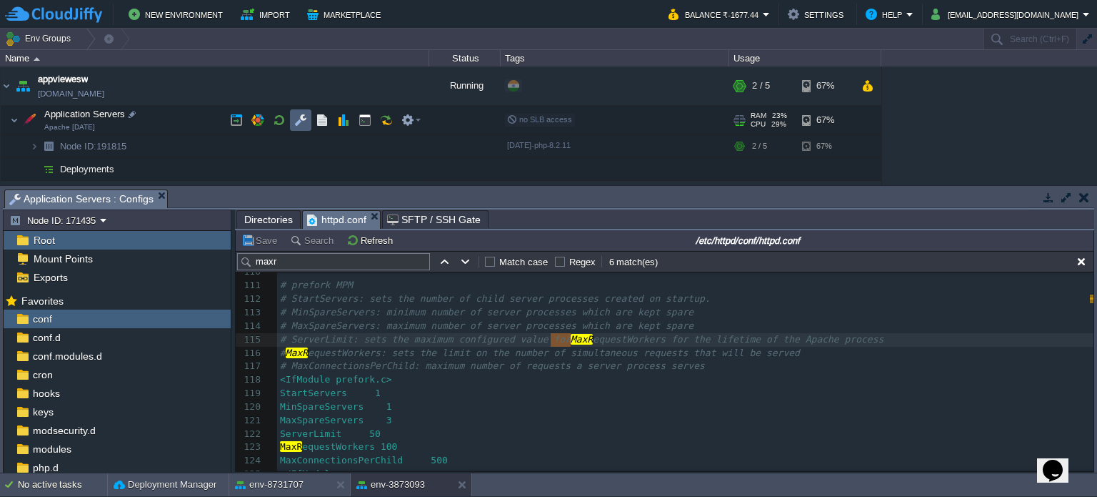
click at [303, 119] on button "button" at bounding box center [300, 120] width 13 height 13
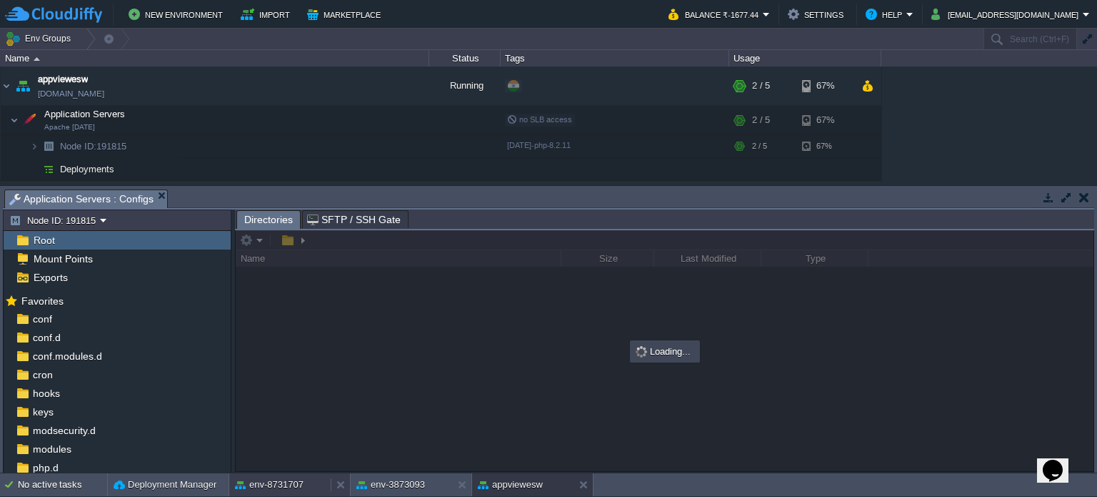
click at [279, 484] on button "env-8731707" at bounding box center [269, 484] width 69 height 14
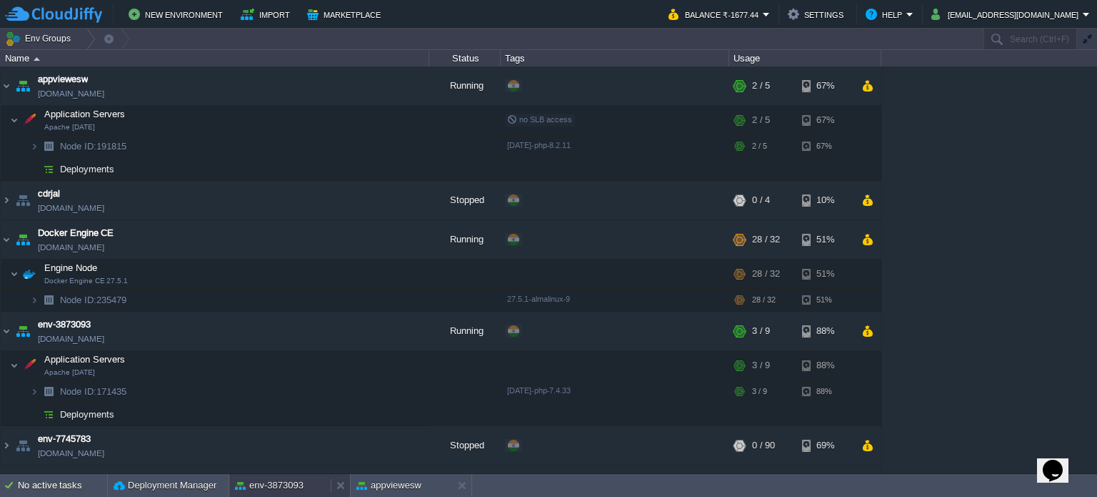
click at [257, 486] on button "env-3873093" at bounding box center [269, 485] width 69 height 14
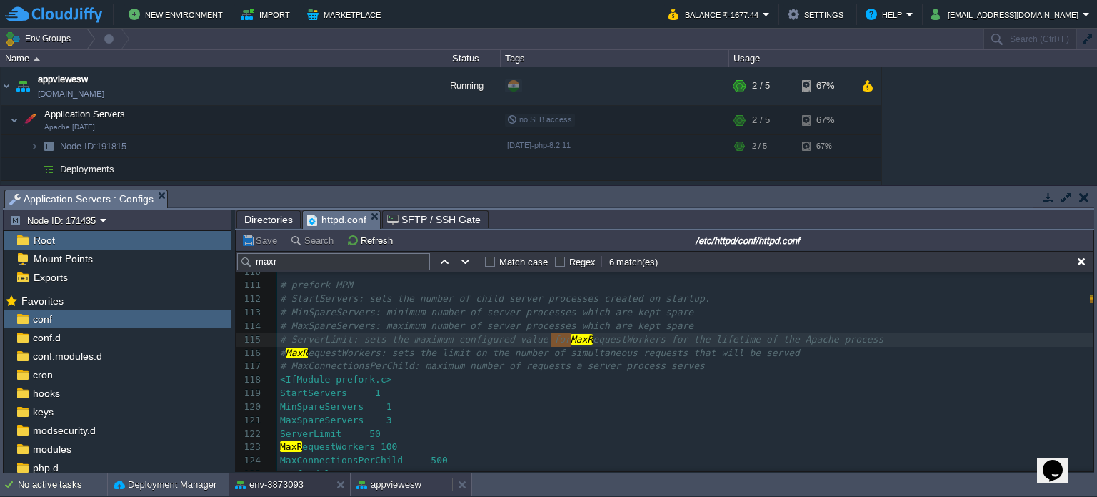
click at [375, 488] on button "appviewesw" at bounding box center [389, 484] width 65 height 14
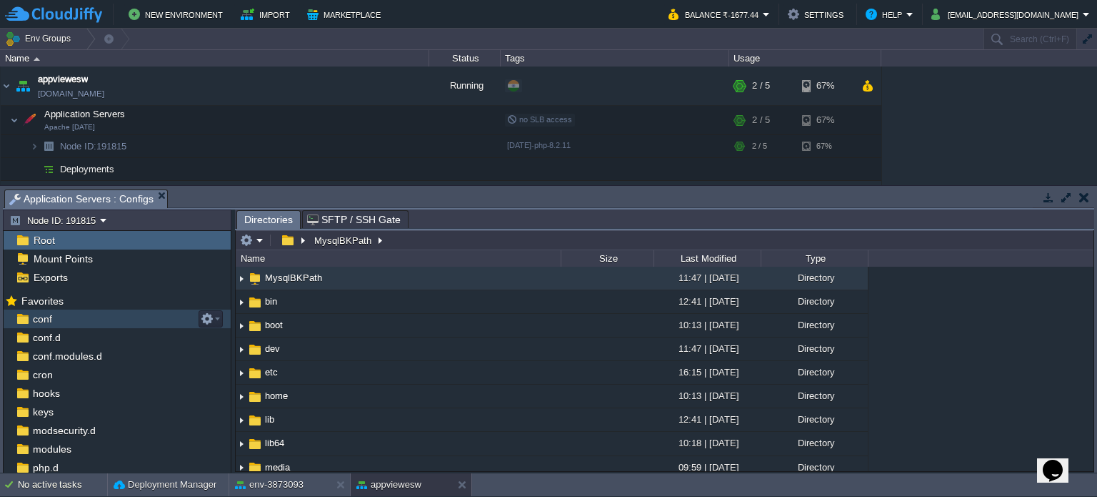
click at [41, 315] on span "conf" at bounding box center [42, 318] width 24 height 13
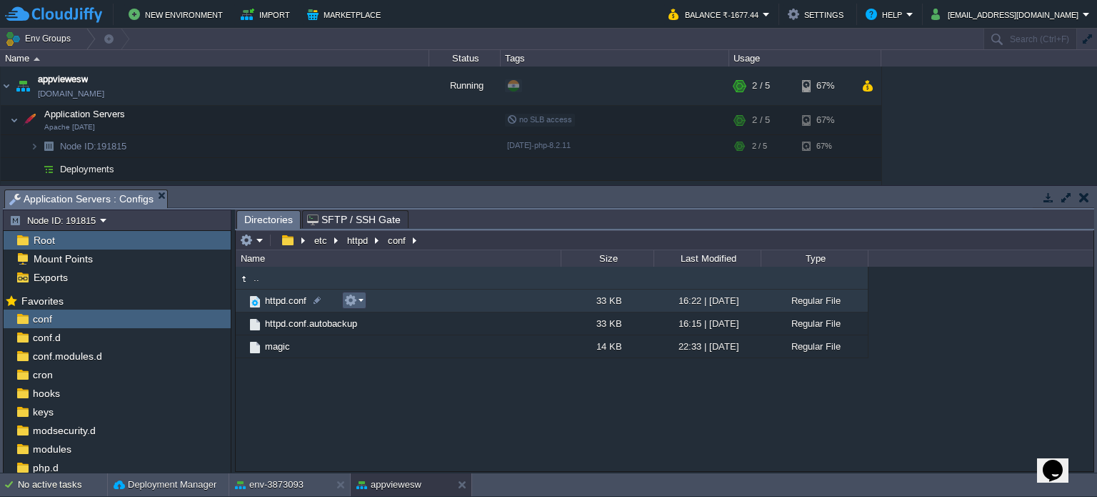
click at [347, 298] on button "button" at bounding box center [350, 300] width 13 height 13
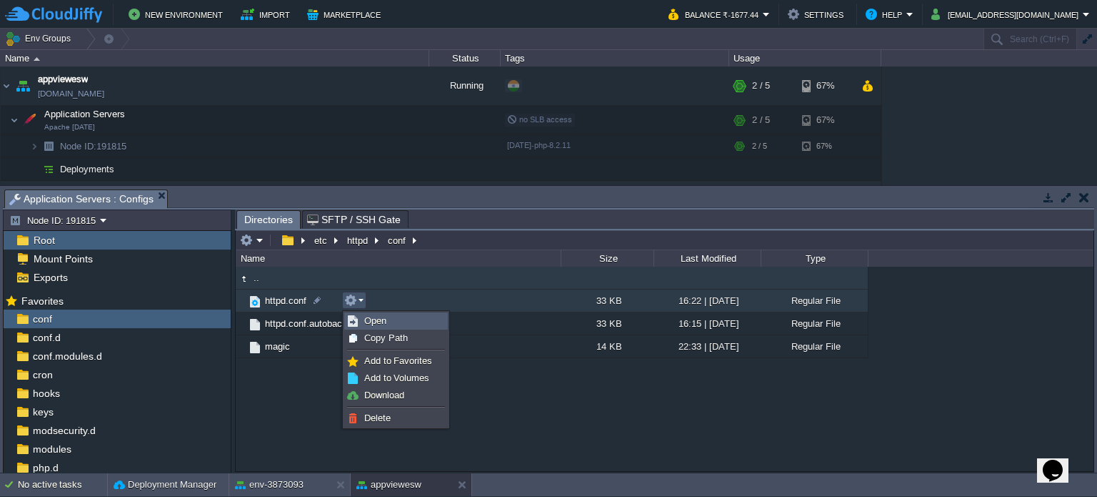
click at [371, 316] on span "Open" at bounding box center [375, 320] width 22 height 11
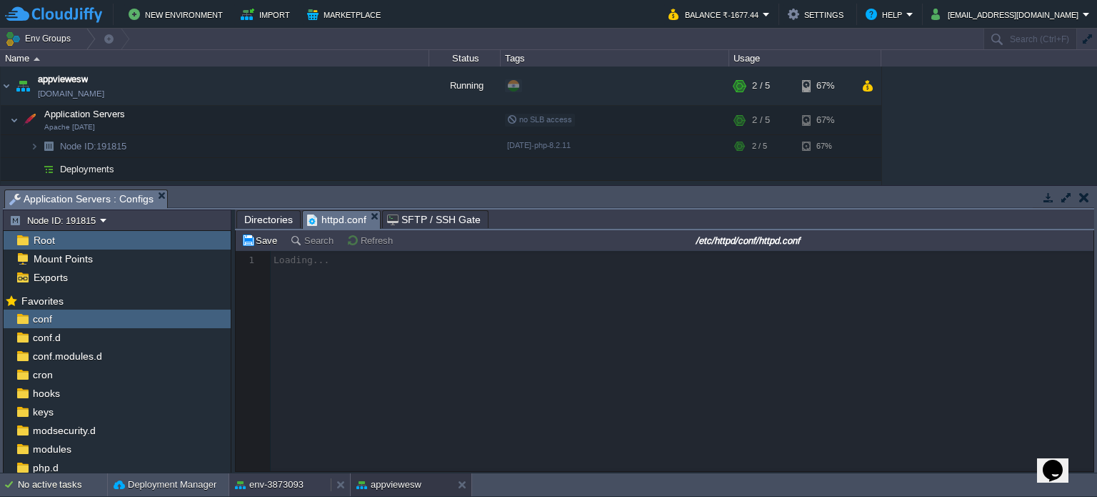
click at [286, 486] on button "env-3873093" at bounding box center [269, 484] width 69 height 14
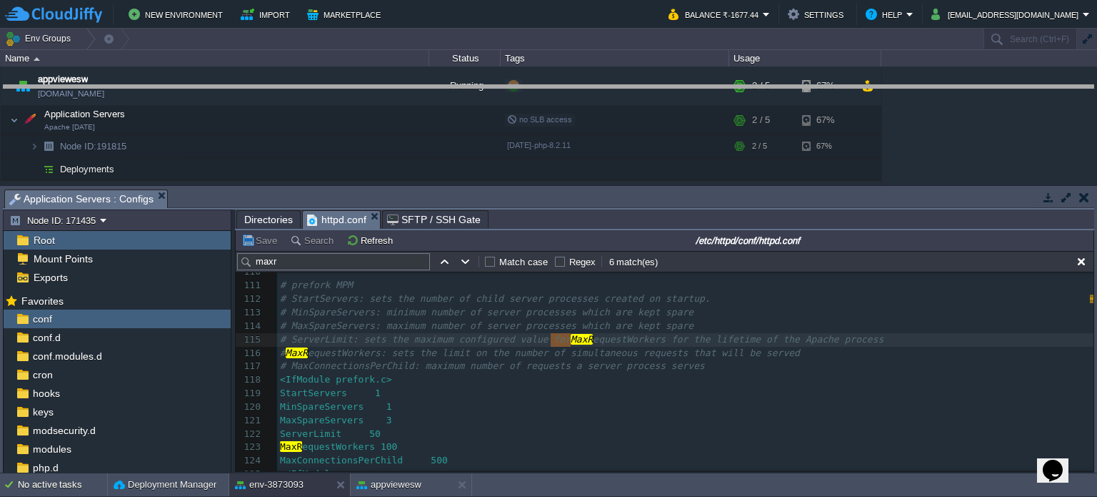
drag, startPoint x: 522, startPoint y: 199, endPoint x: 519, endPoint y: 94, distance: 104.3
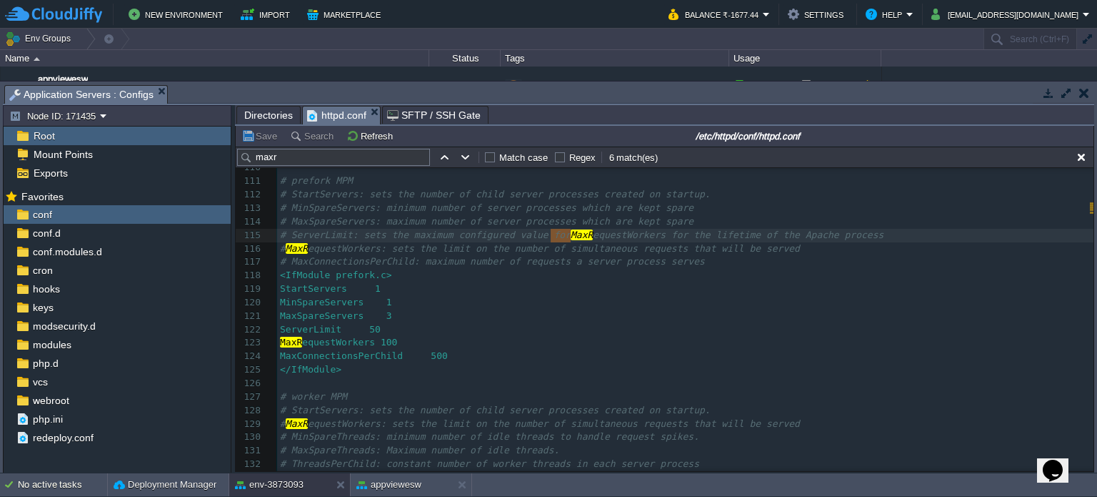
click at [329, 344] on span "equestWorkers 100" at bounding box center [349, 342] width 95 height 11
type textarea "MaxRequestWorkers"
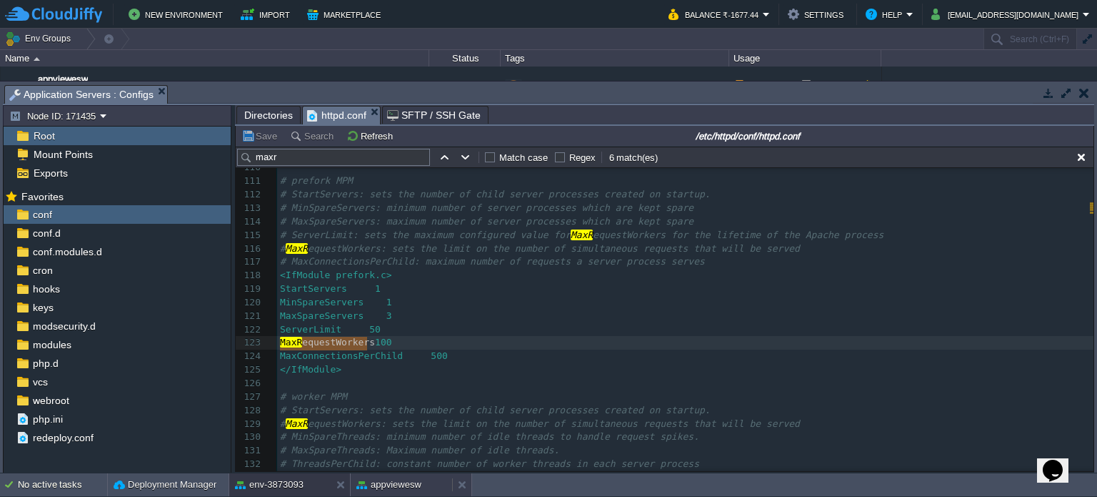
click at [379, 485] on button "appviewesw" at bounding box center [389, 484] width 65 height 14
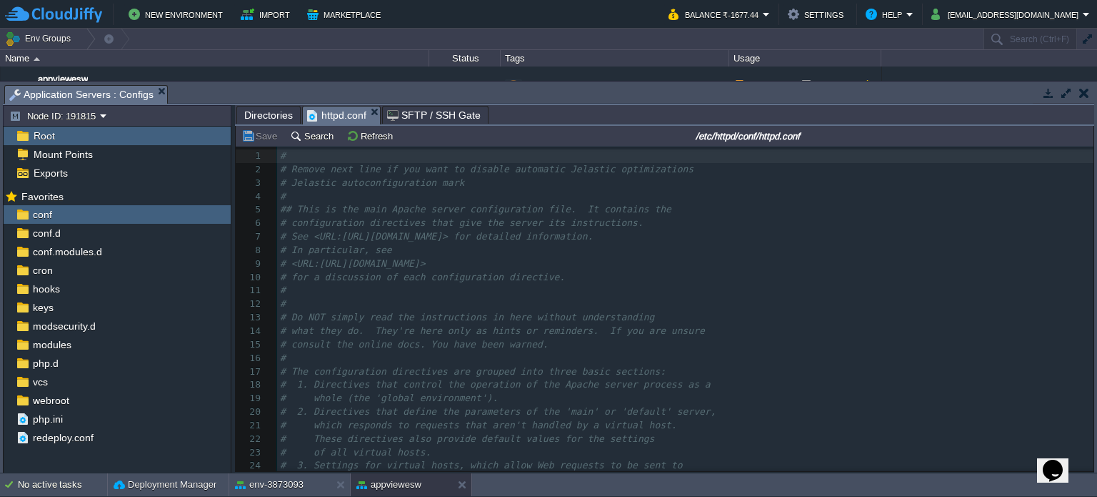
click at [503, 300] on pre "#" at bounding box center [685, 304] width 817 height 14
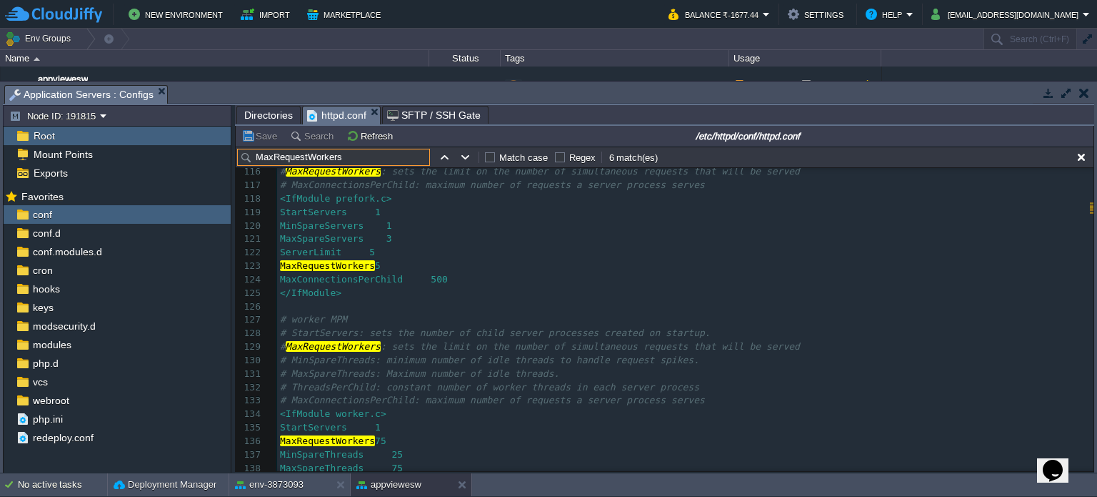
type input "MaxRequestWorkers"
click at [410, 265] on pre "MaxRequestWorkers 5" at bounding box center [685, 266] width 817 height 14
type textarea "100"
click at [389, 254] on pre "ServerLimit 5" at bounding box center [685, 253] width 817 height 14
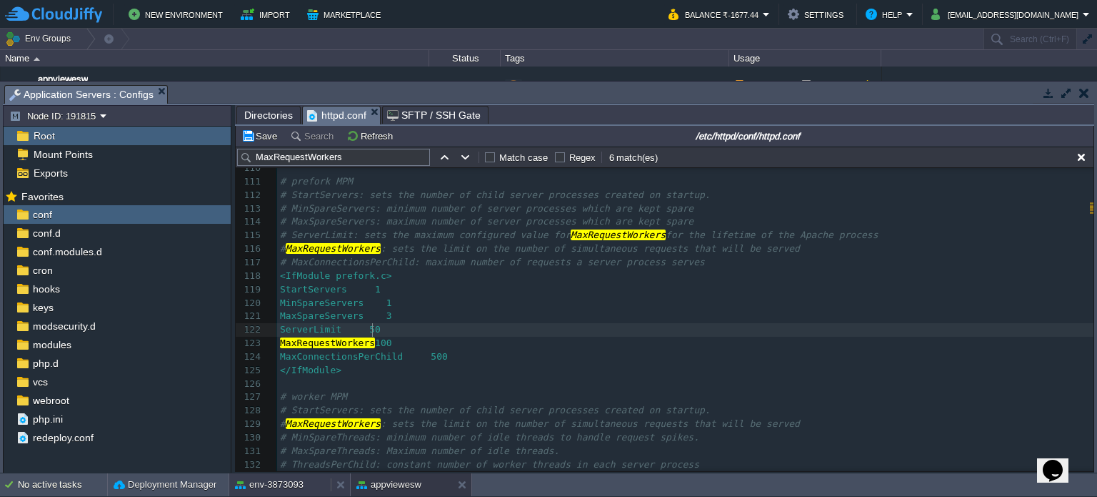
type textarea "0"
click at [294, 485] on button "env-3873093" at bounding box center [269, 484] width 69 height 14
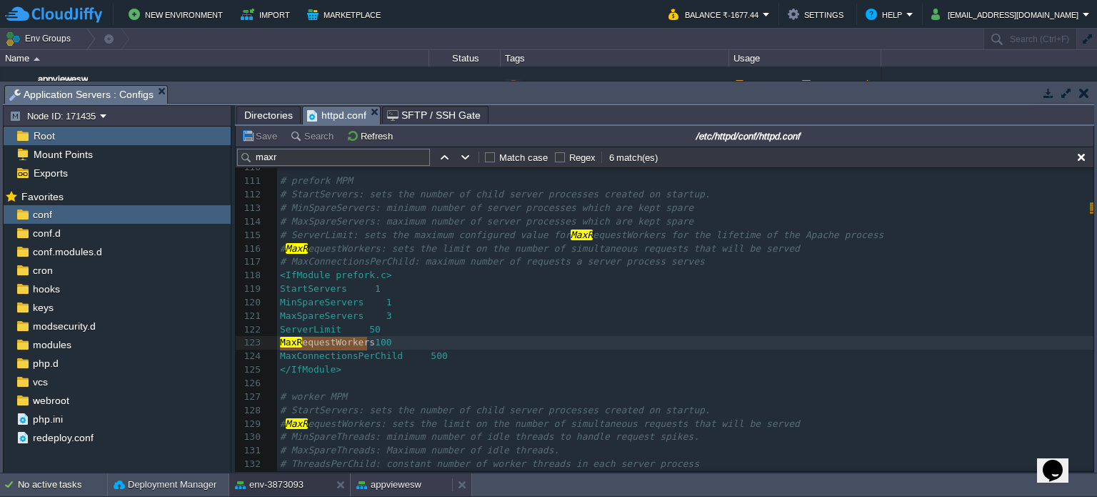
click at [380, 485] on button "appviewesw" at bounding box center [389, 484] width 65 height 14
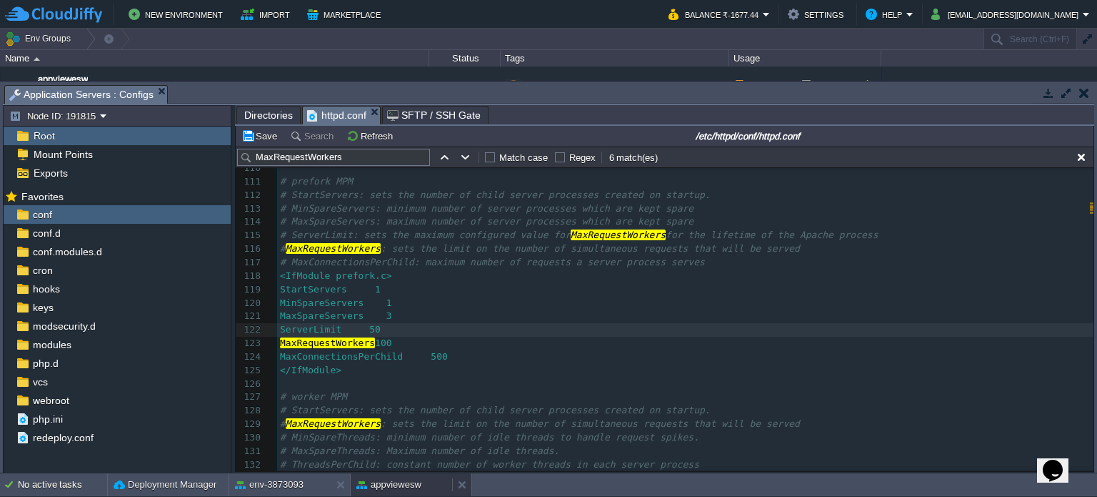
click at [380, 485] on button "appviewesw" at bounding box center [389, 484] width 65 height 14
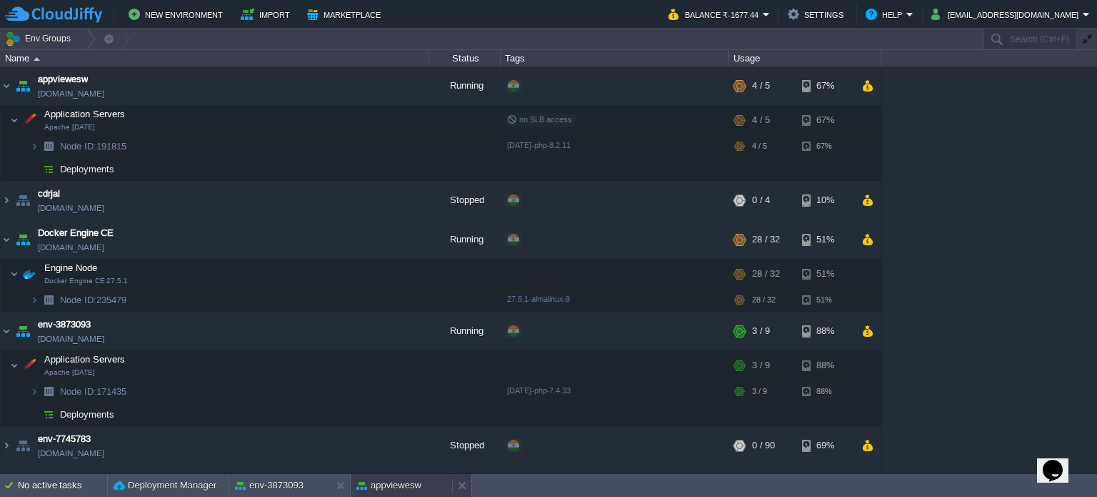
click at [372, 485] on button "appviewesw" at bounding box center [389, 485] width 65 height 14
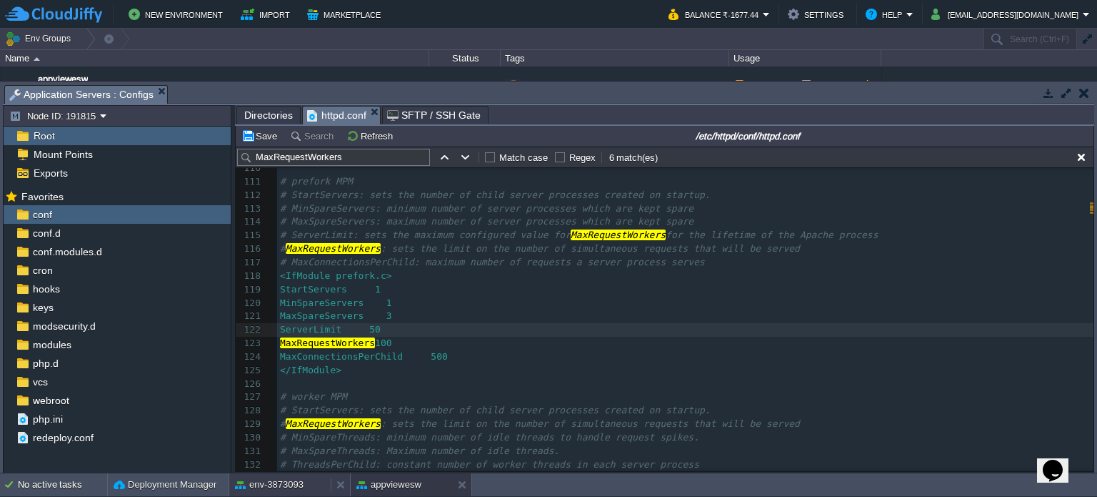
click at [291, 479] on button "env-3873093" at bounding box center [269, 484] width 69 height 14
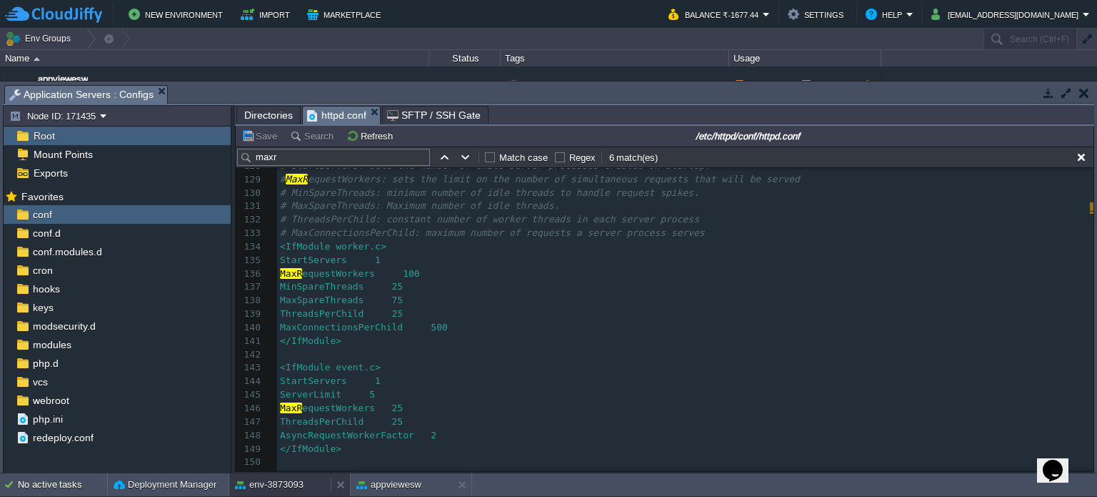
click at [278, 486] on button "env-3873093" at bounding box center [269, 484] width 69 height 14
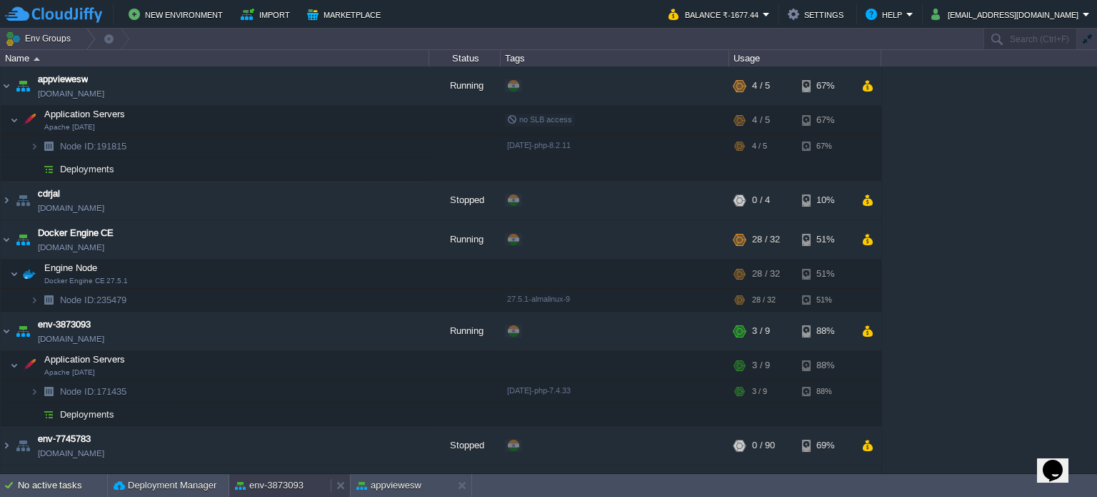
click at [278, 486] on button "env-3873093" at bounding box center [269, 485] width 69 height 14
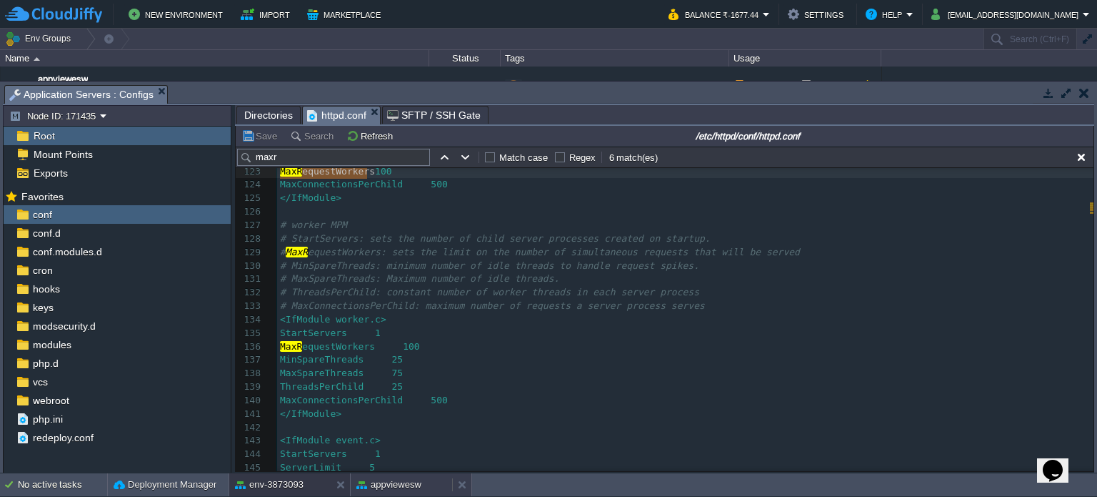
click at [383, 485] on button "appviewesw" at bounding box center [389, 484] width 65 height 14
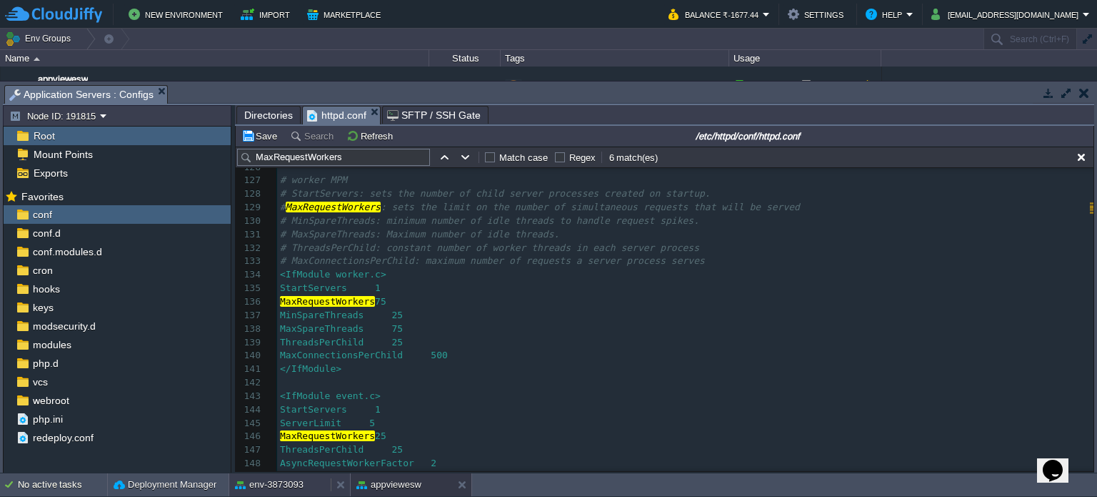
click at [280, 487] on button "env-3873093" at bounding box center [269, 484] width 69 height 14
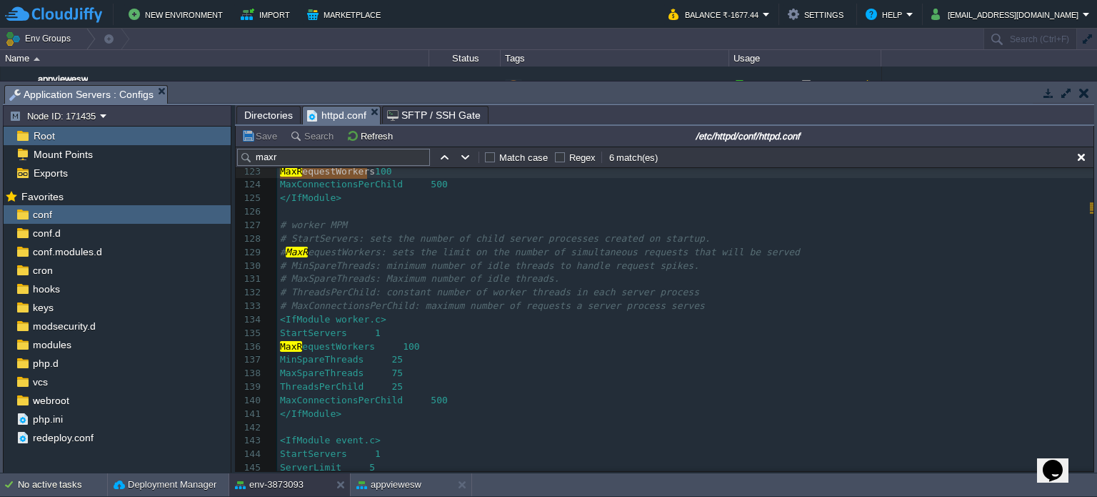
click at [419, 367] on pre "MinSpareThreads 25" at bounding box center [685, 360] width 817 height 14
click at [397, 347] on div "x 109 Include conf.modules.d/10-h2.conf 110 ​ 111 # prefork MPM 112 # StartServ…" at bounding box center [685, 326] width 817 height 700
type textarea "100"
click at [370, 484] on button "appviewesw" at bounding box center [389, 484] width 65 height 14
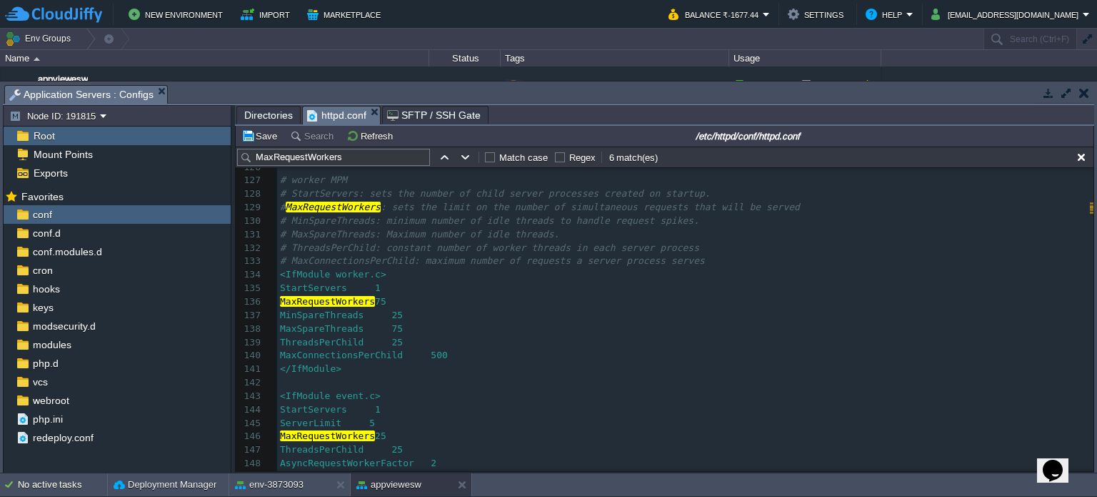
click at [397, 304] on div "xxxxxxxxxx 103 Include conf.modules.d/01-cgi.conf 104 #Include conf.modules.d/0…" at bounding box center [685, 241] width 817 height 781
type textarea "75"
paste textarea
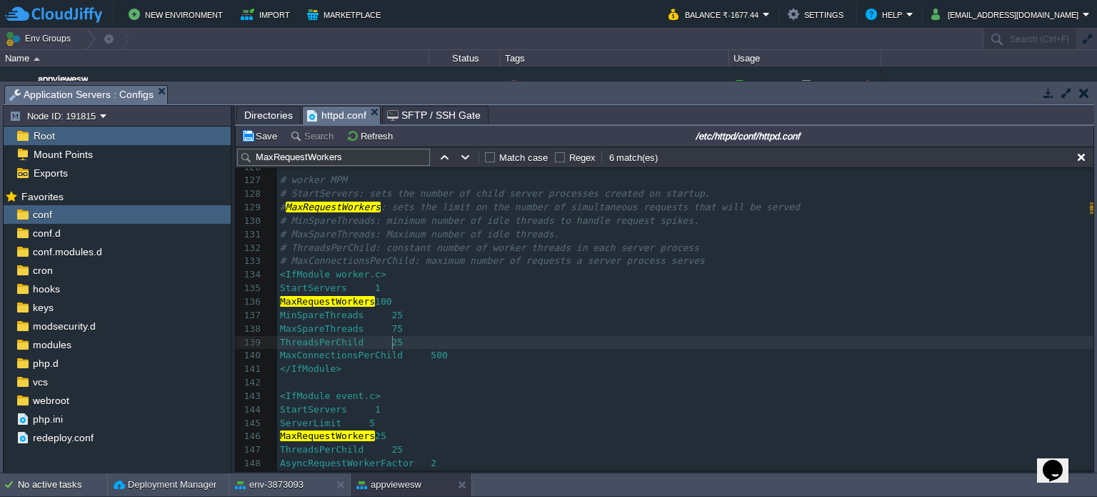
click at [469, 347] on pre "ThreadsPerChild 25" at bounding box center [685, 343] width 817 height 14
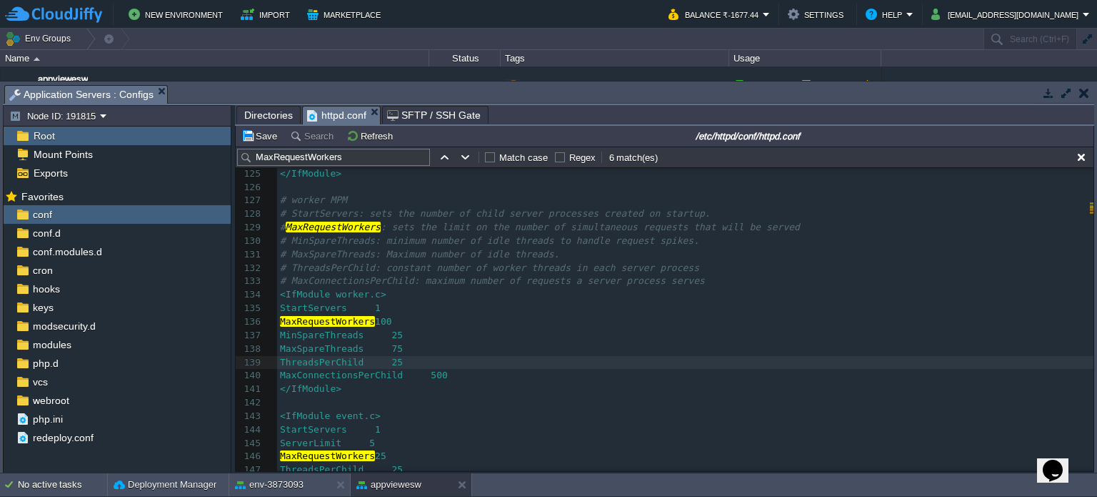
click at [457, 297] on pre "<IfModule worker.c>" at bounding box center [685, 295] width 817 height 14
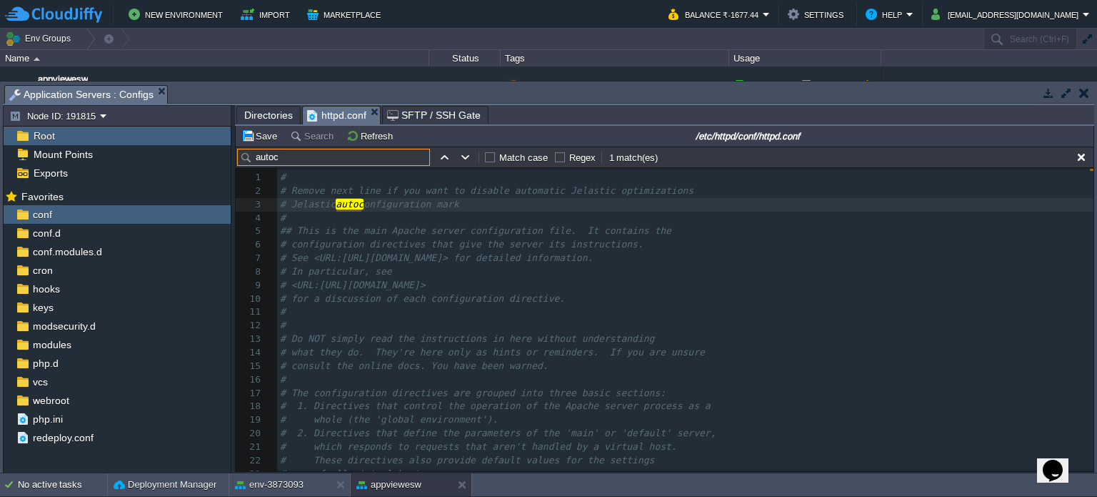
type input "autoc"
type textarea "you want to disable automat"
drag, startPoint x: 391, startPoint y: 194, endPoint x: 530, endPoint y: 188, distance: 139.4
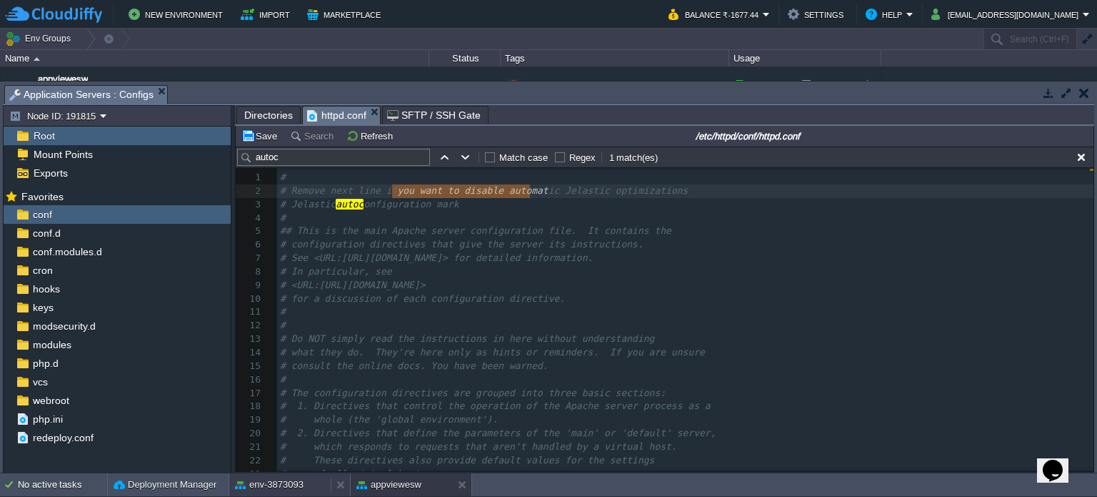
click at [285, 482] on button "env-3873093" at bounding box center [269, 484] width 69 height 14
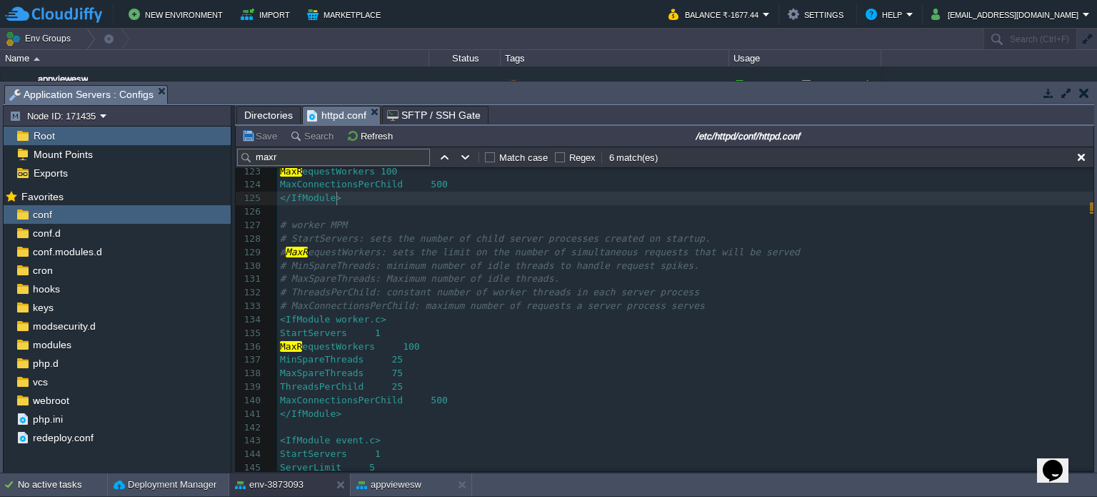
click at [436, 204] on pre "</IfModule>" at bounding box center [685, 198] width 817 height 14
paste input "you want to disable automat"
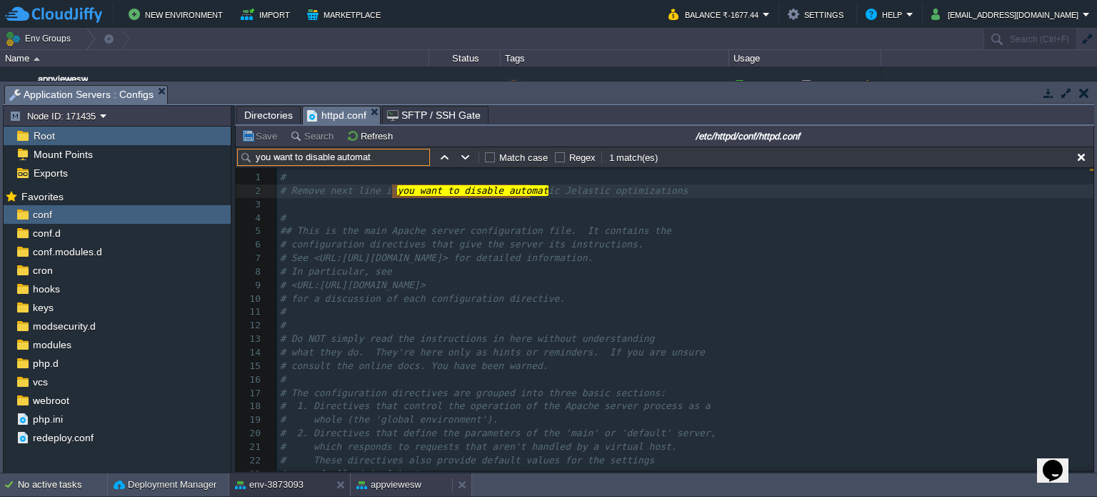
type input "you want to disable automat"
click at [389, 480] on button "appviewesw" at bounding box center [389, 484] width 65 height 14
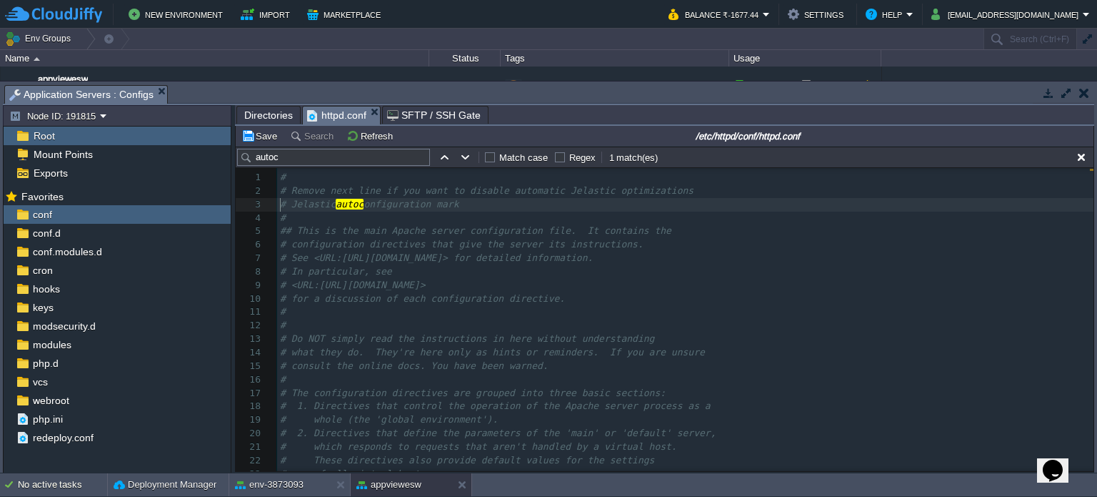
click at [280, 208] on div "xxxxxxxxxx 1 # 2 # Remove next line if you want to disable automatic Jelastic o…" at bounding box center [685, 386] width 817 height 431
type textarea "# Jelastic autoconfiguration mark"
click at [260, 142] on button "Save" at bounding box center [261, 135] width 40 height 13
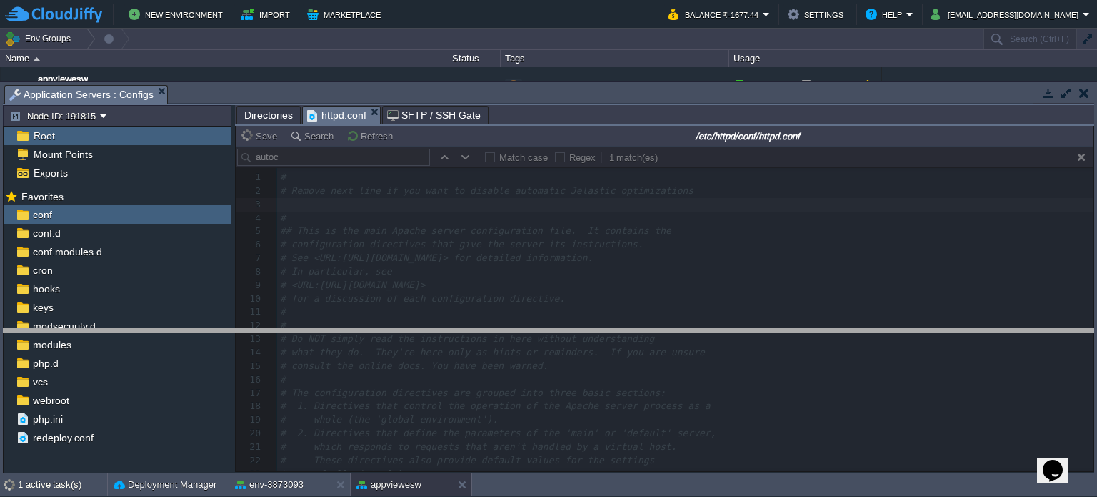
drag, startPoint x: 618, startPoint y: 90, endPoint x: 622, endPoint y: 337, distance: 247.2
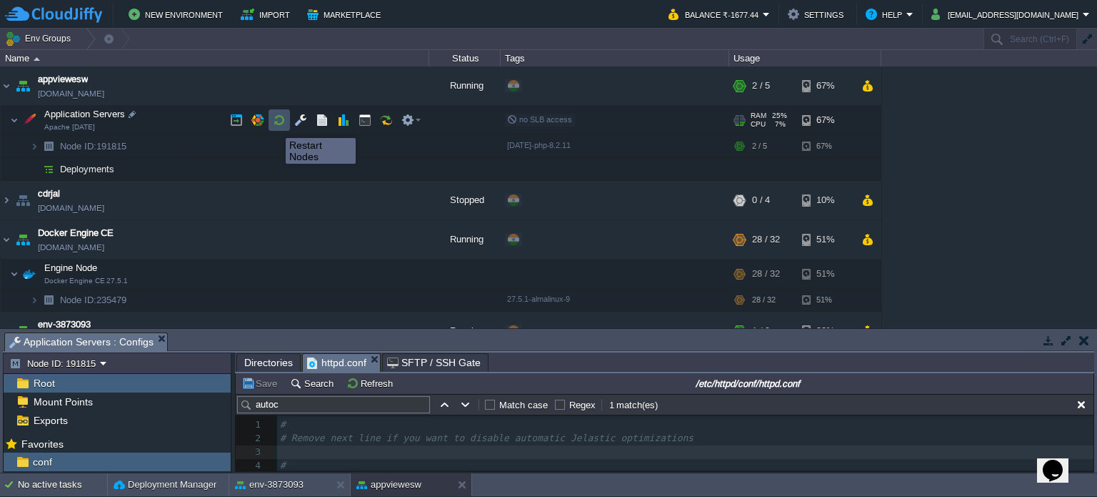
click at [275, 125] on button "button" at bounding box center [279, 120] width 13 height 13
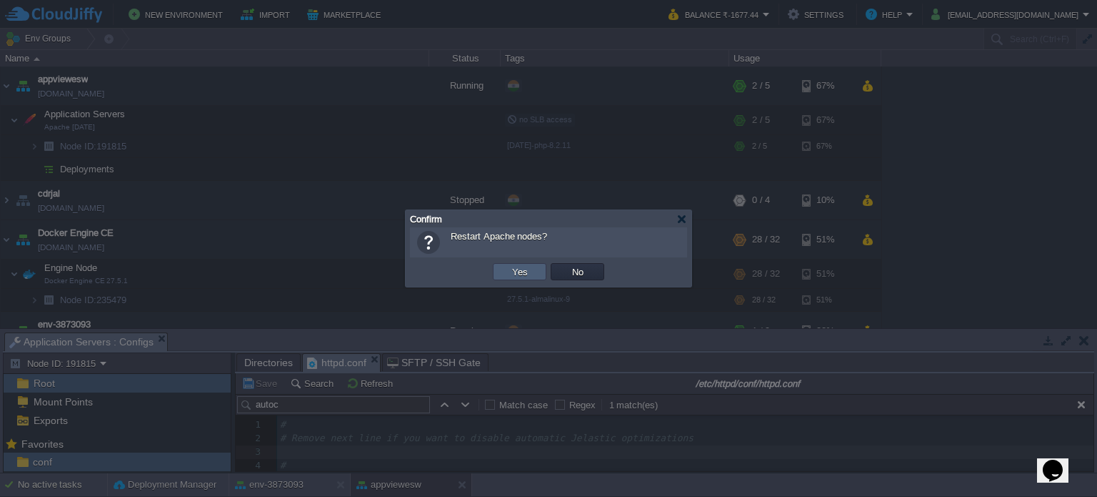
click at [507, 272] on td "Yes" at bounding box center [520, 271] width 54 height 17
